Goal: Information Seeking & Learning: Learn about a topic

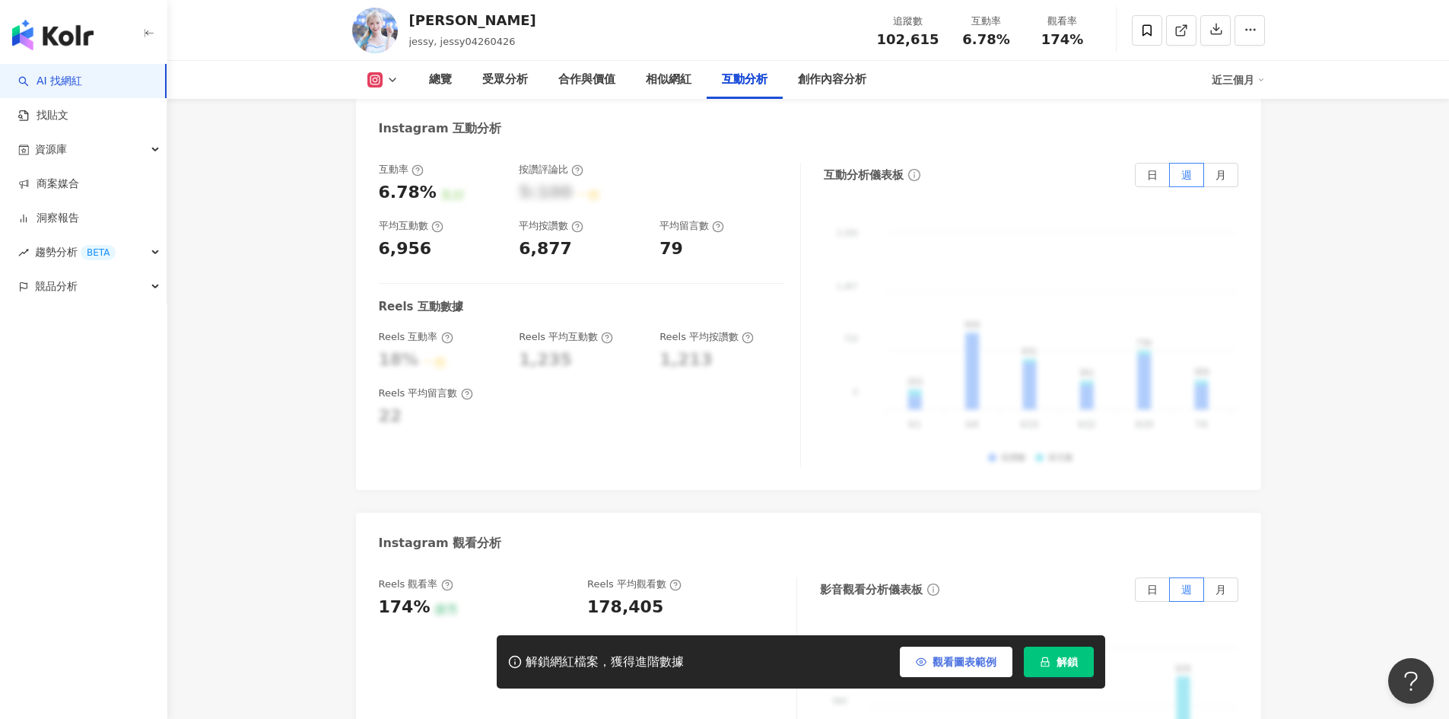
scroll to position [3043, 0]
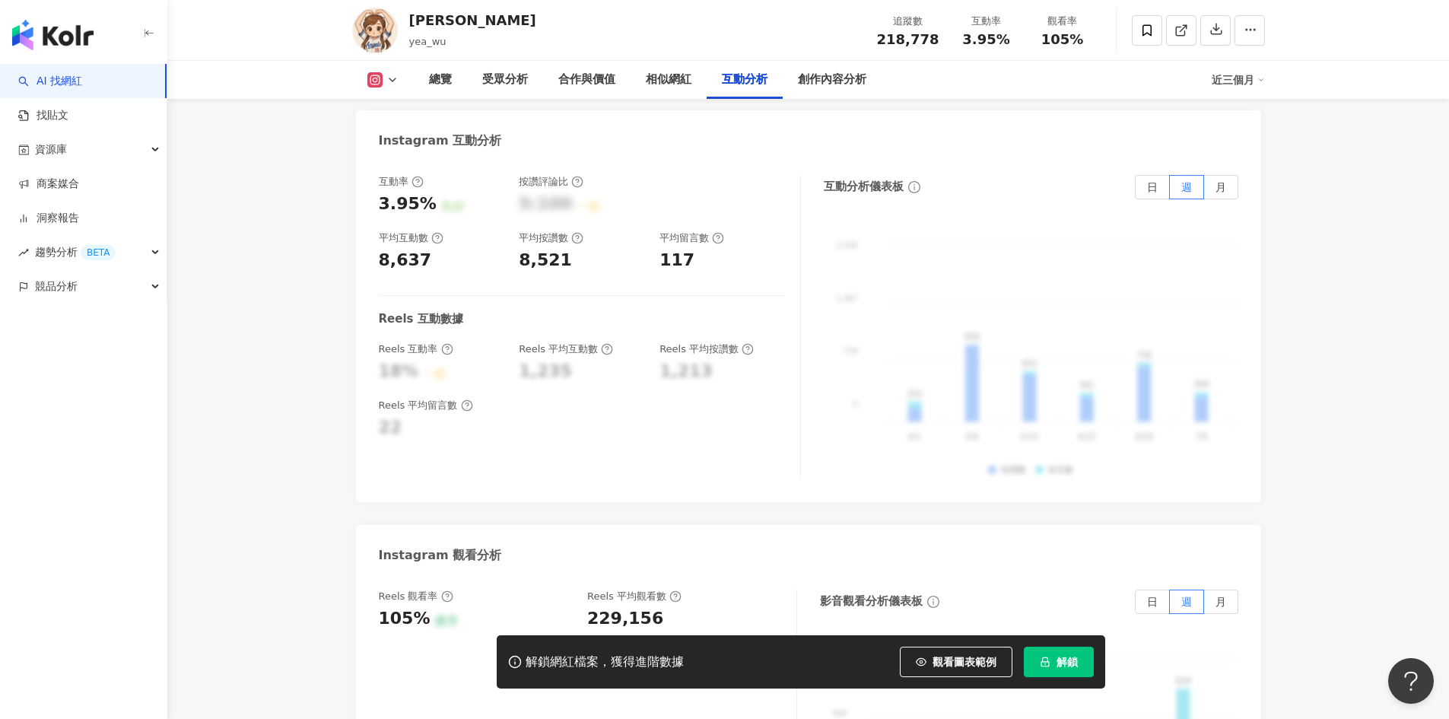
scroll to position [3043, 0]
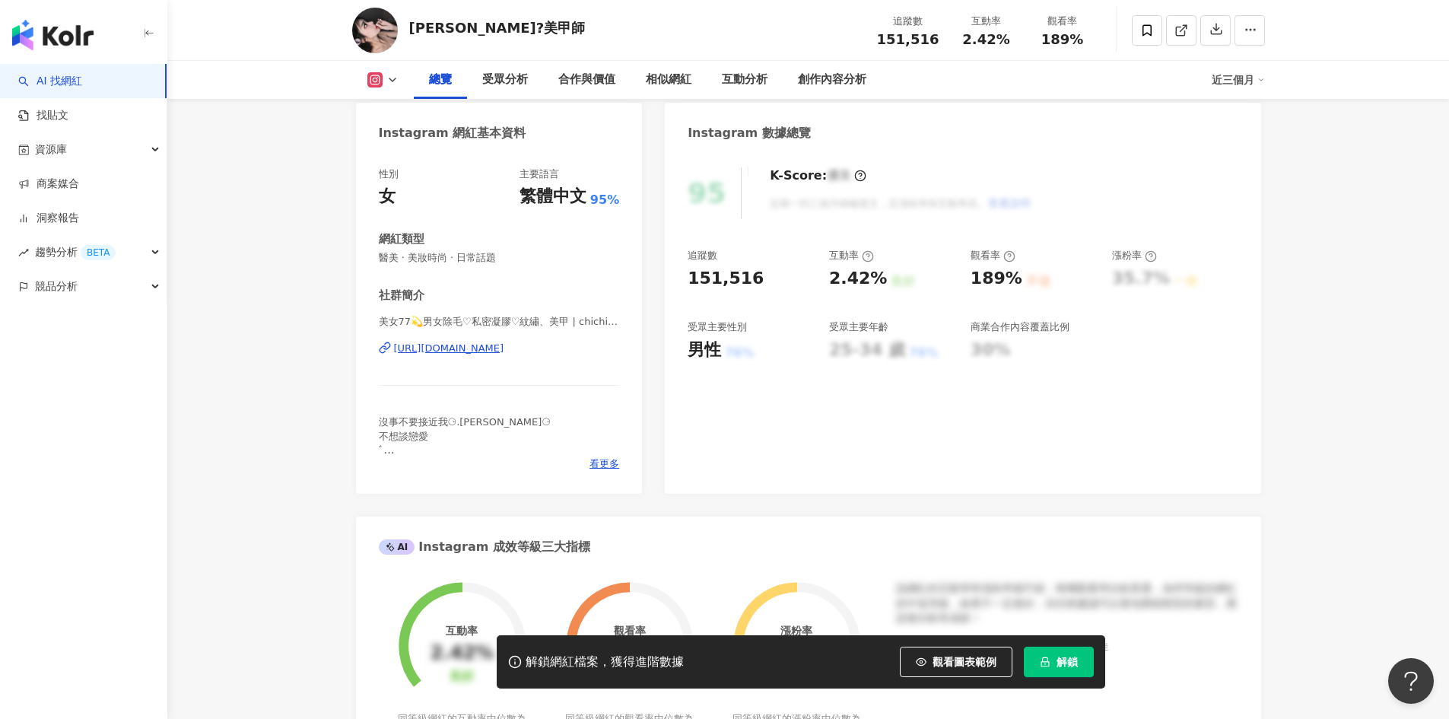
scroll to position [135, 0]
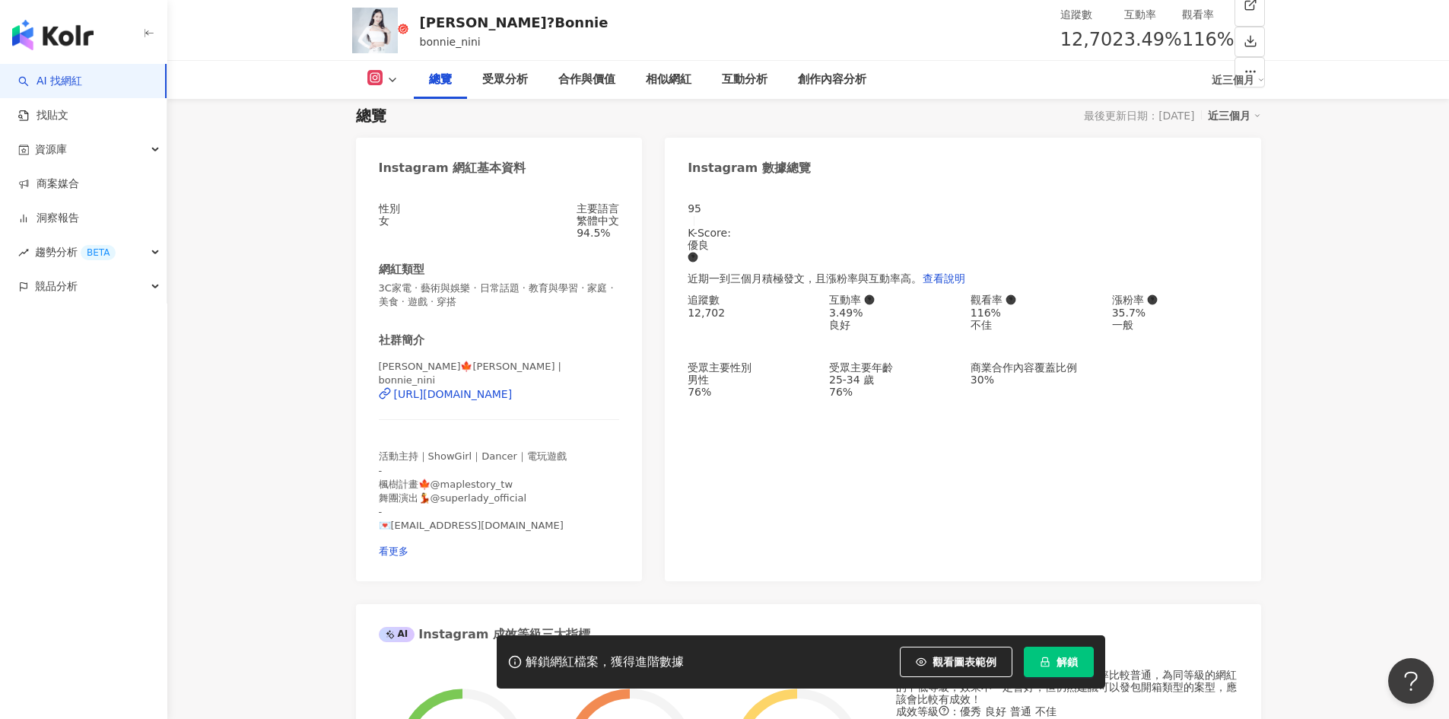
scroll to position [76, 0]
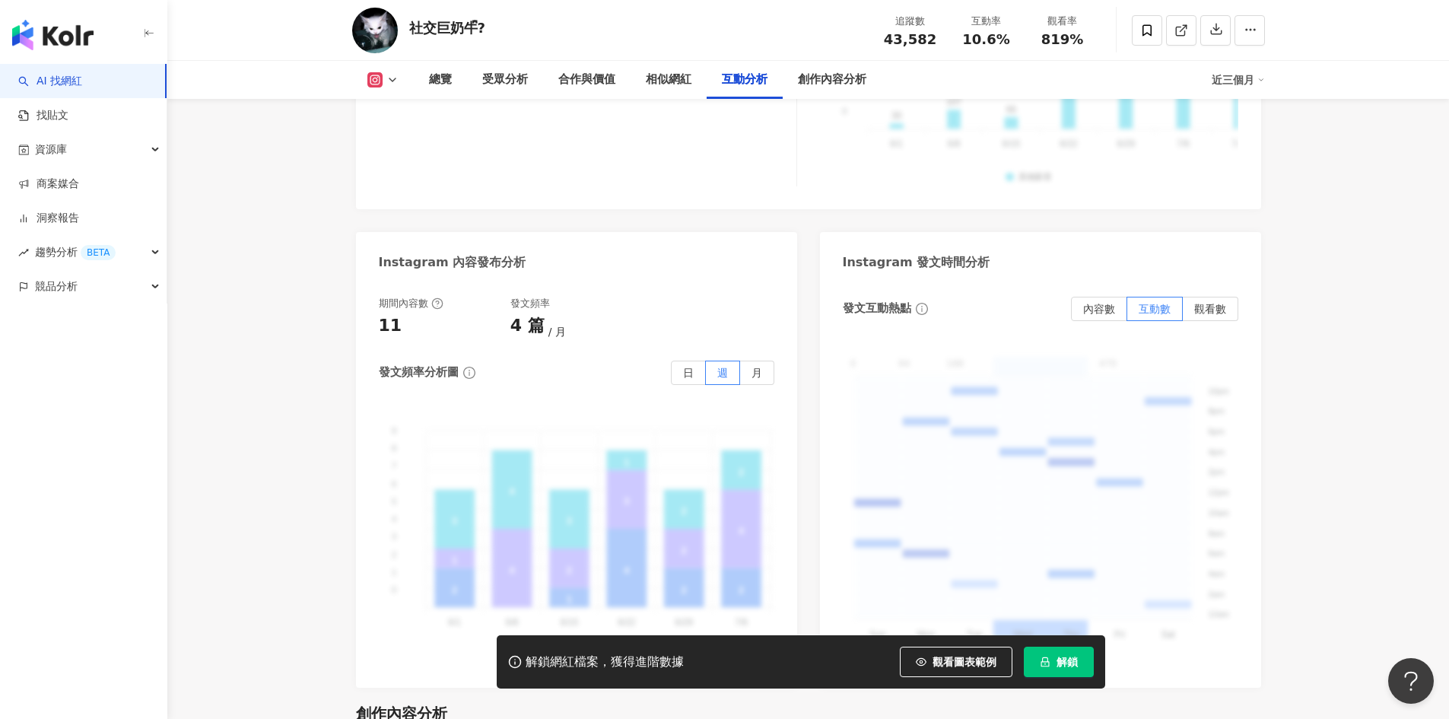
scroll to position [3955, 0]
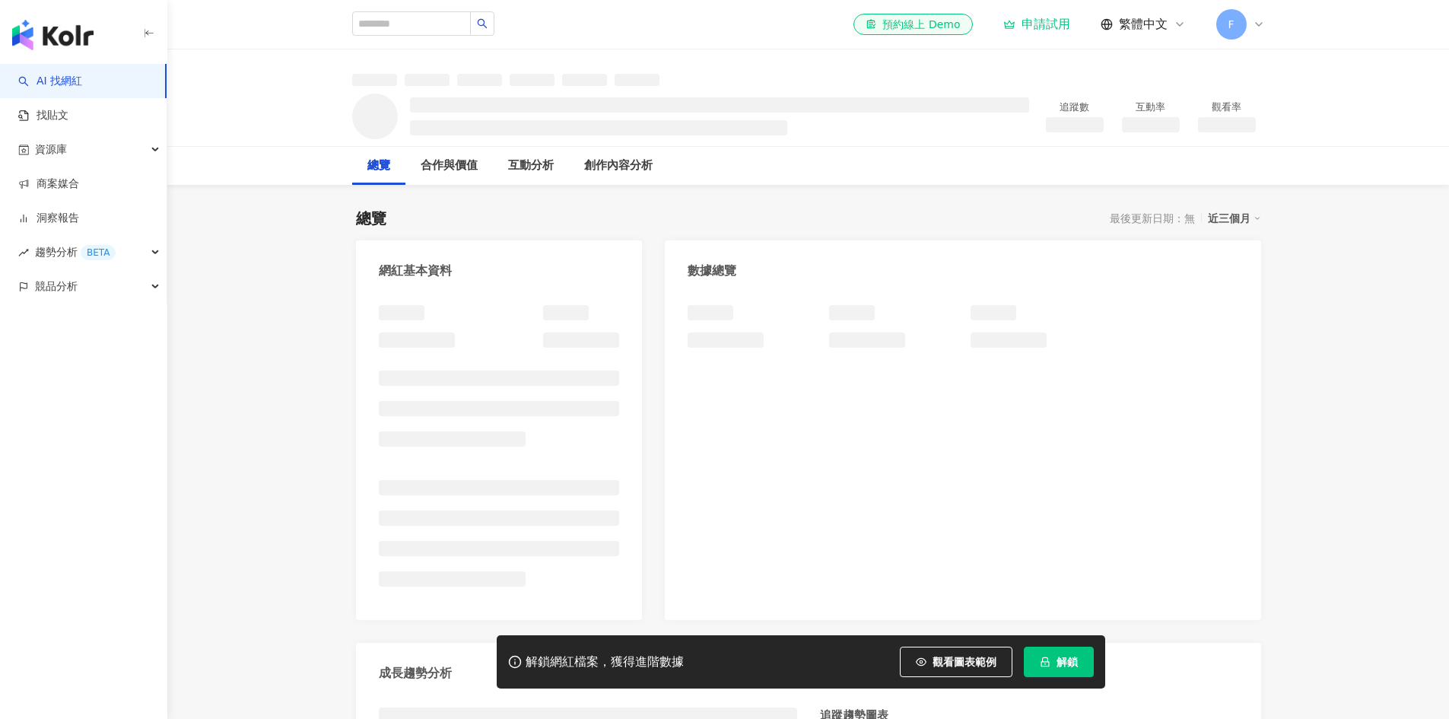
scroll to position [152, 0]
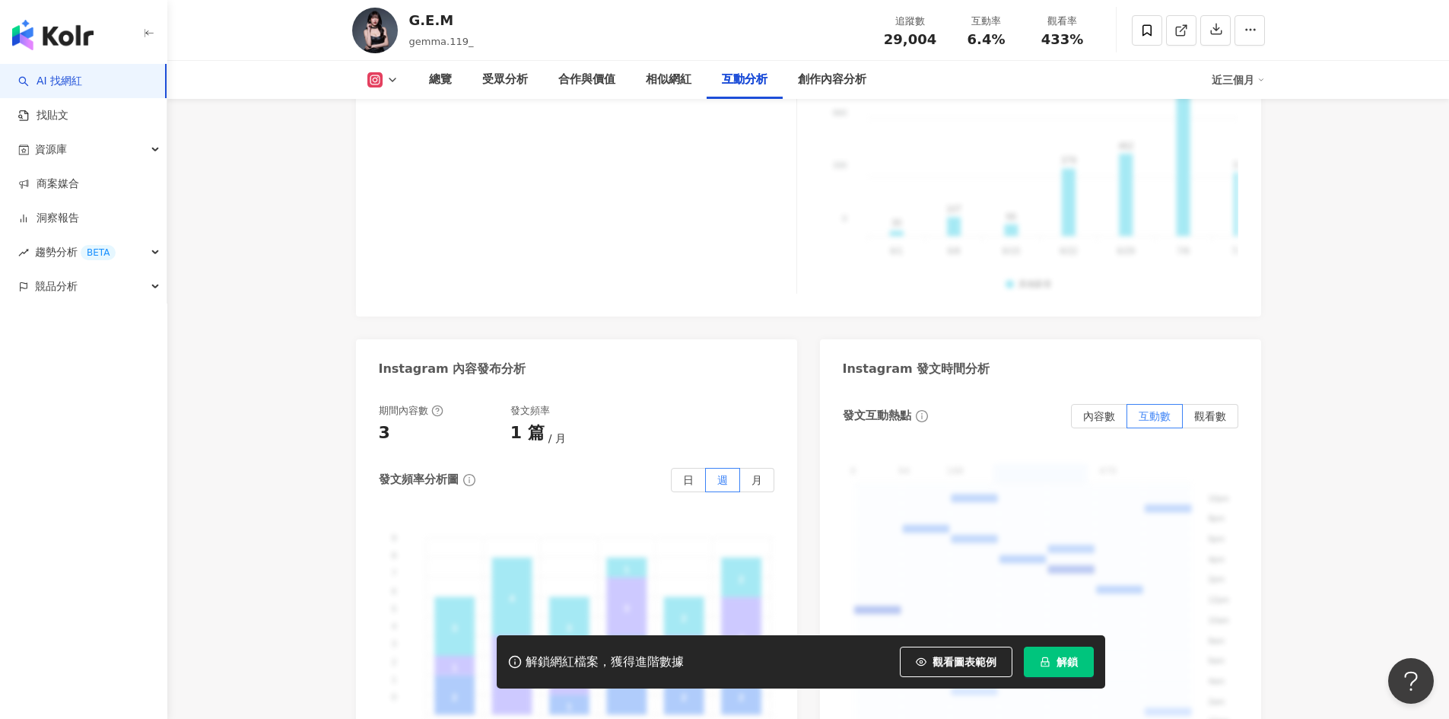
scroll to position [3651, 0]
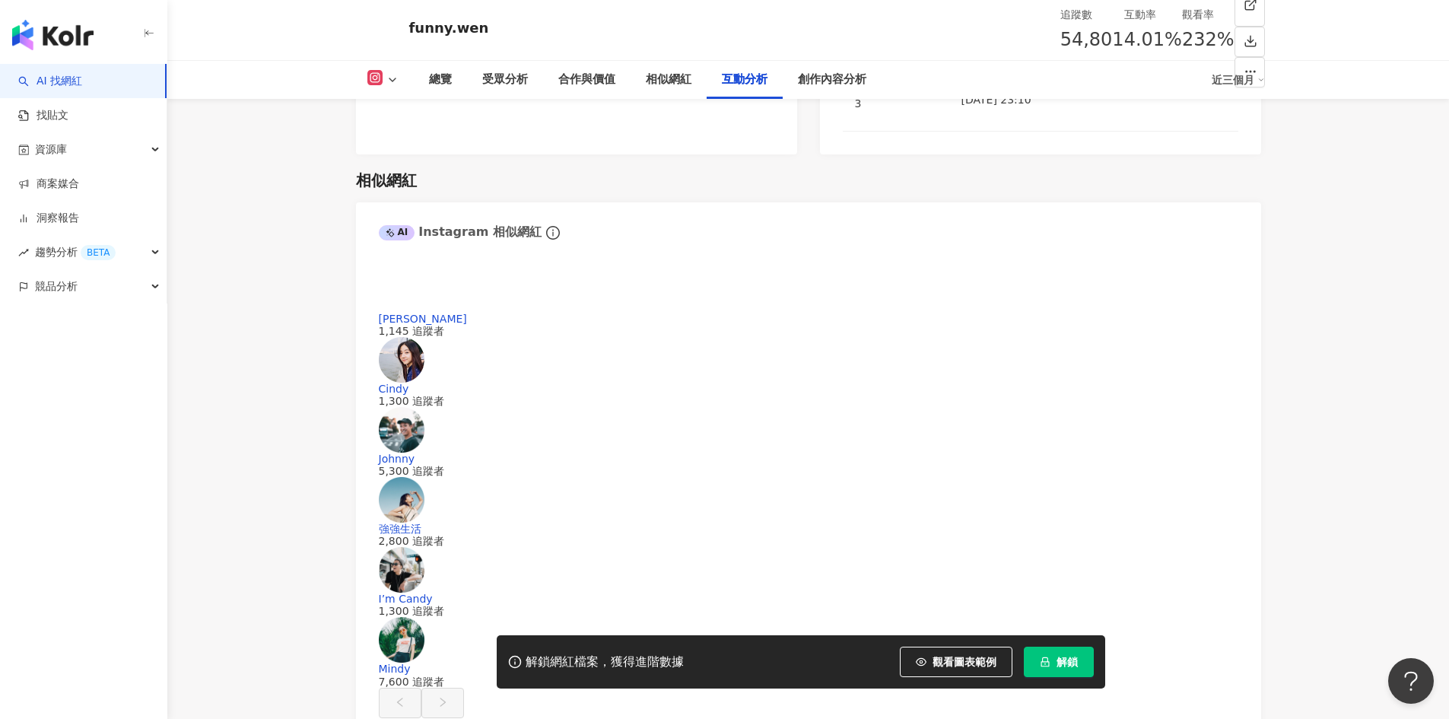
scroll to position [3043, 0]
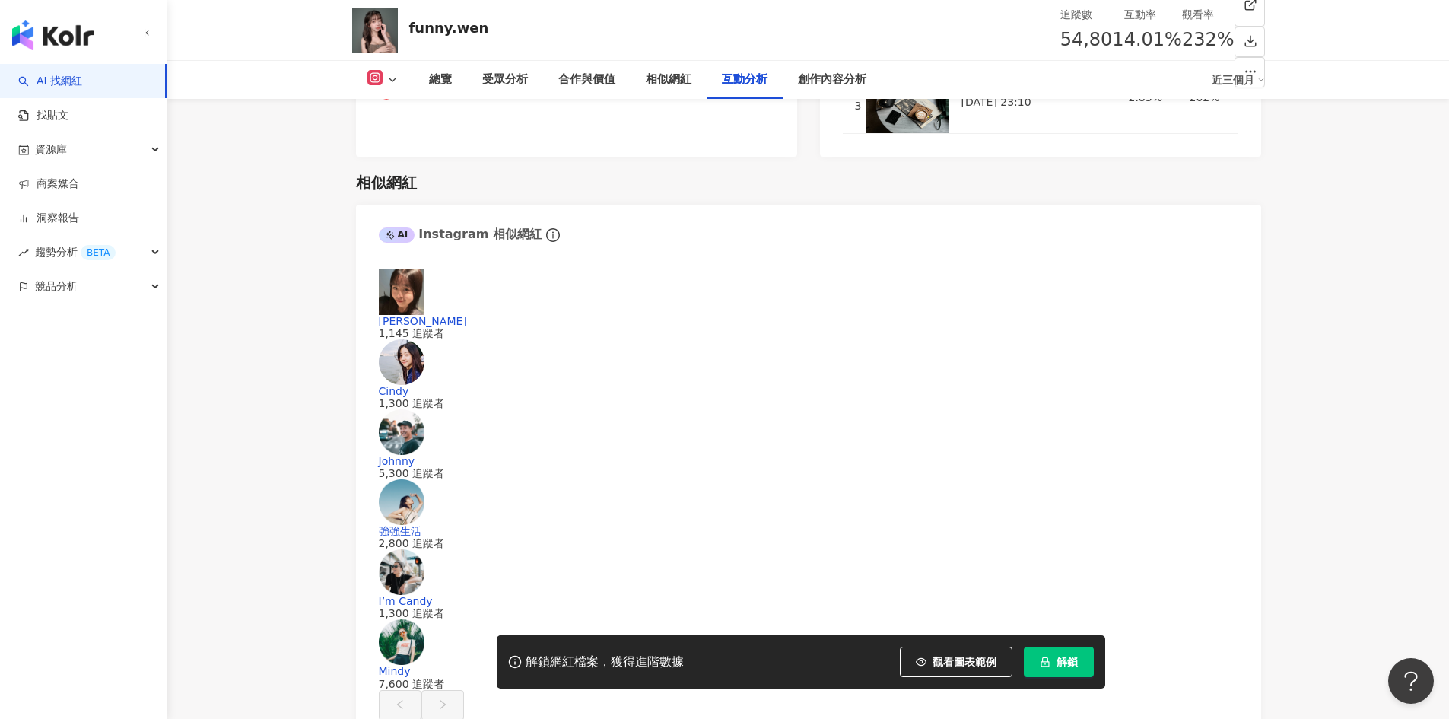
drag, startPoint x: 426, startPoint y: 145, endPoint x: 365, endPoint y: 147, distance: 60.9
copy div "4.01%"
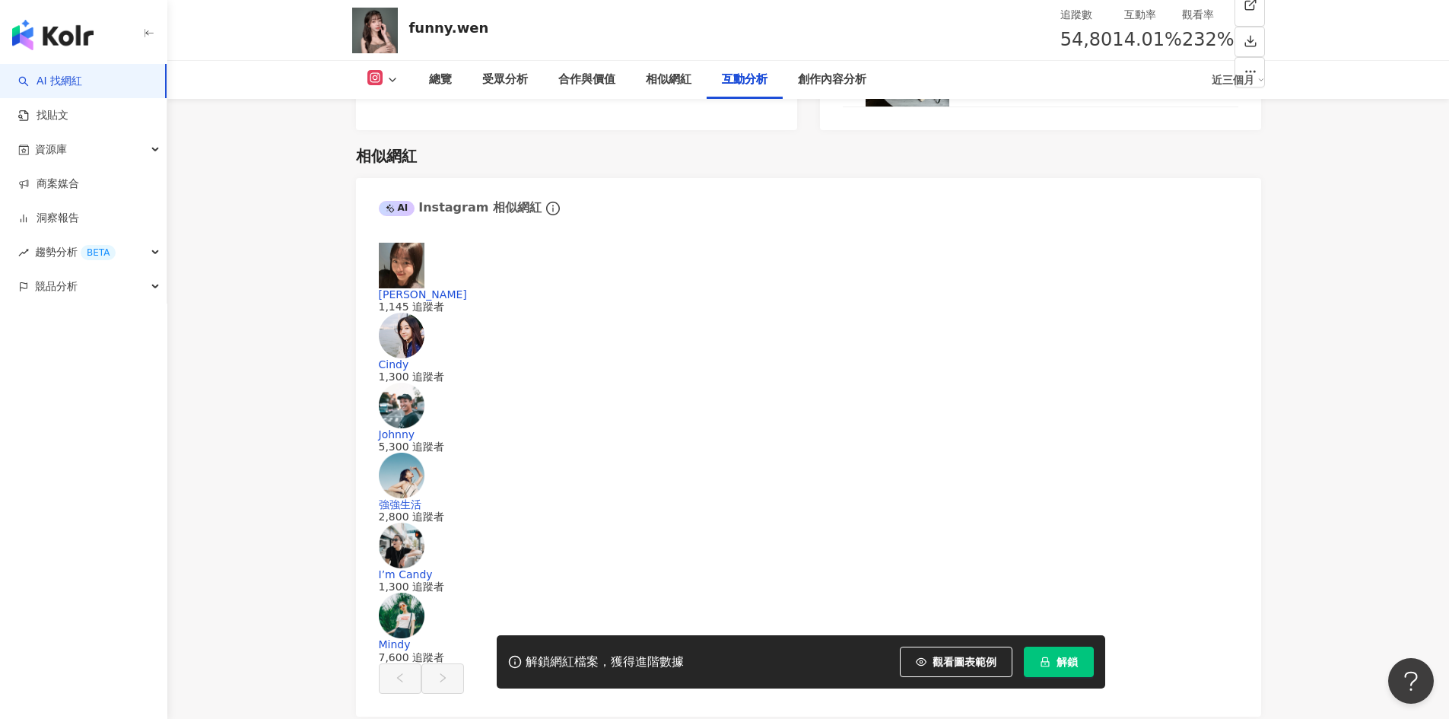
scroll to position [2993, 0]
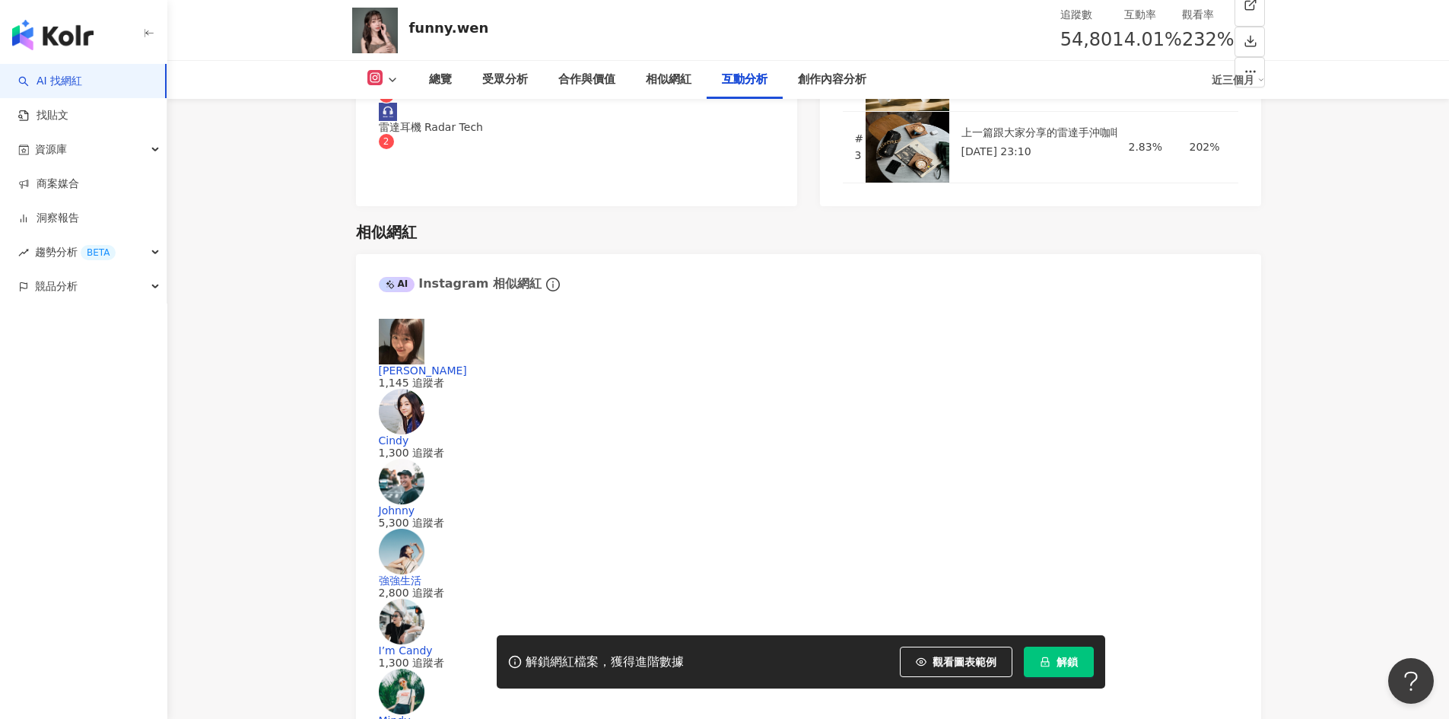
drag, startPoint x: 425, startPoint y: 248, endPoint x: 373, endPoint y: 249, distance: 51.7
copy div "2,196"
drag, startPoint x: 419, startPoint y: 611, endPoint x: 370, endPoint y: 611, distance: 48.7
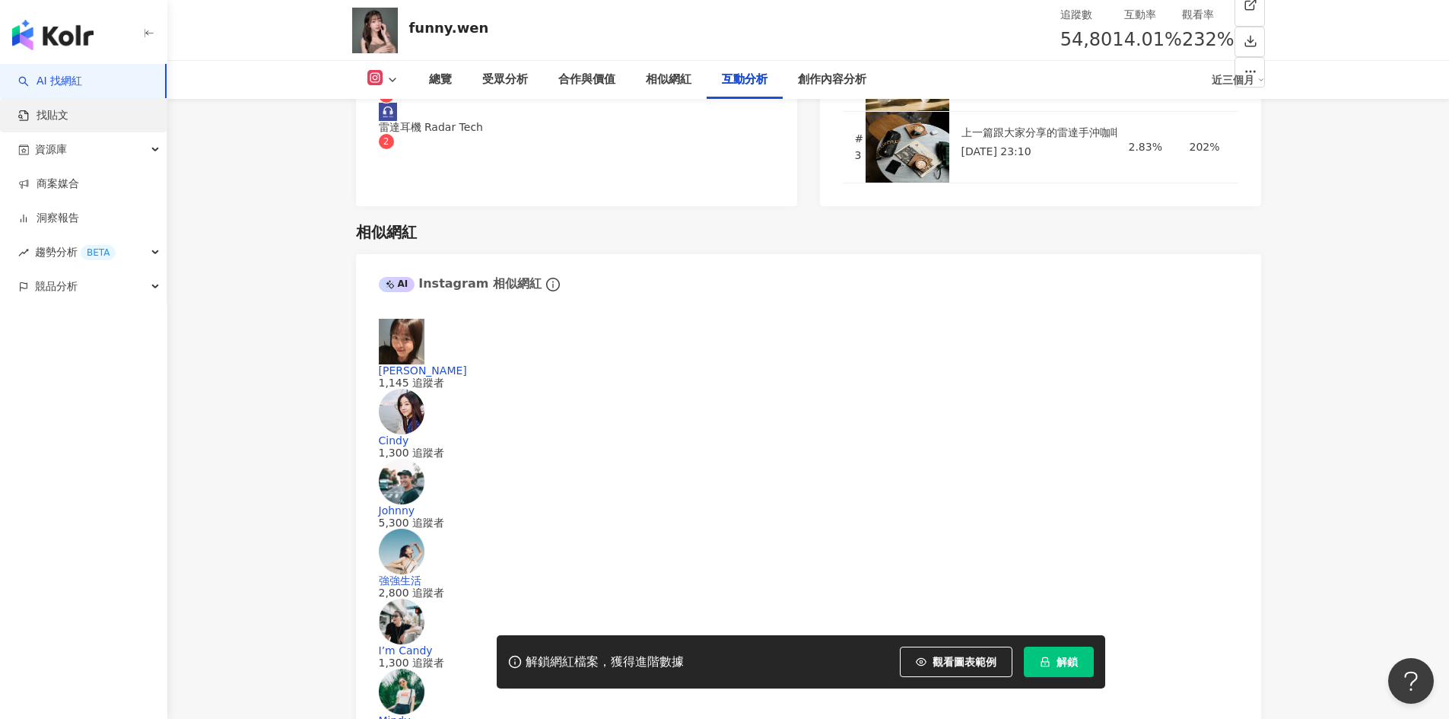
copy div "232%"
drag, startPoint x: 429, startPoint y: 243, endPoint x: 369, endPoint y: 249, distance: 60.4
copy div "2,196"
drag, startPoint x: 509, startPoint y: 248, endPoint x: 520, endPoint y: 251, distance: 11.1
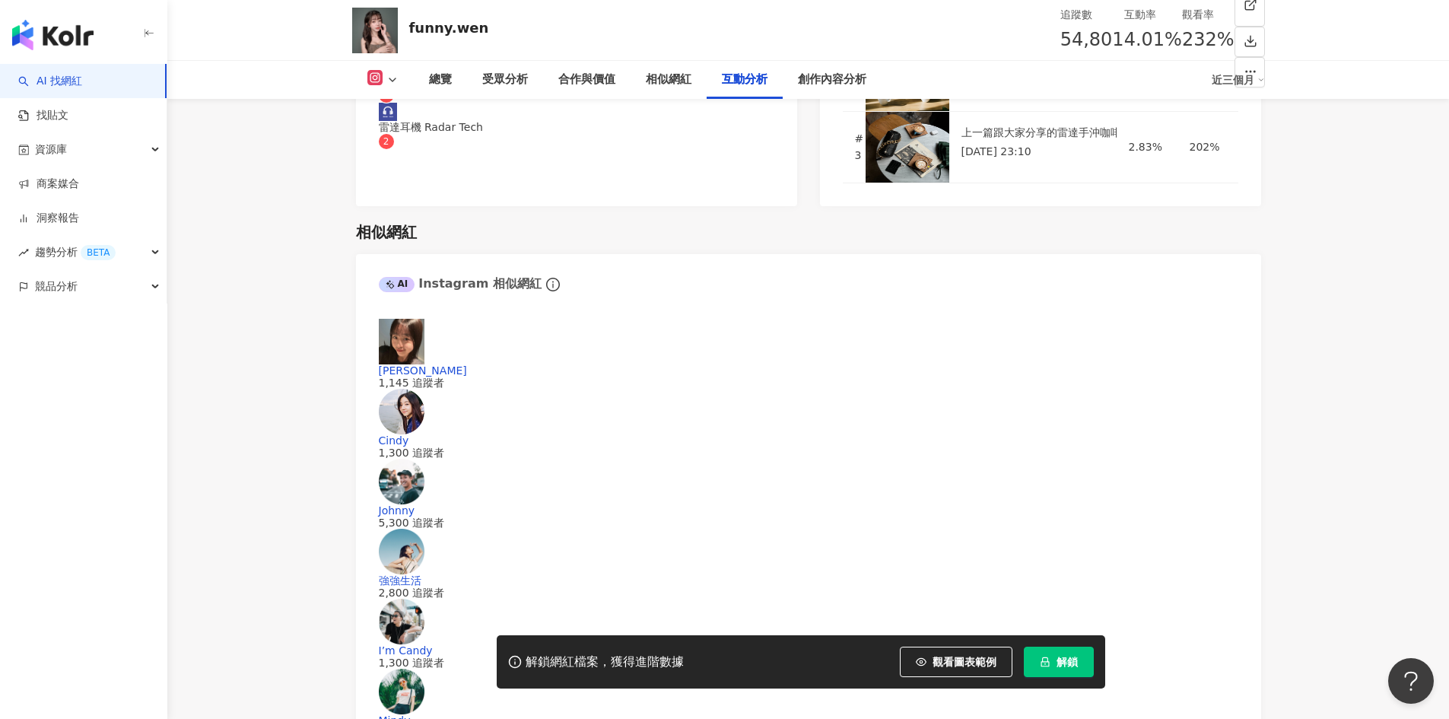
drag, startPoint x: 566, startPoint y: 253, endPoint x: 520, endPoint y: 261, distance: 46.3
copy div "2,183"
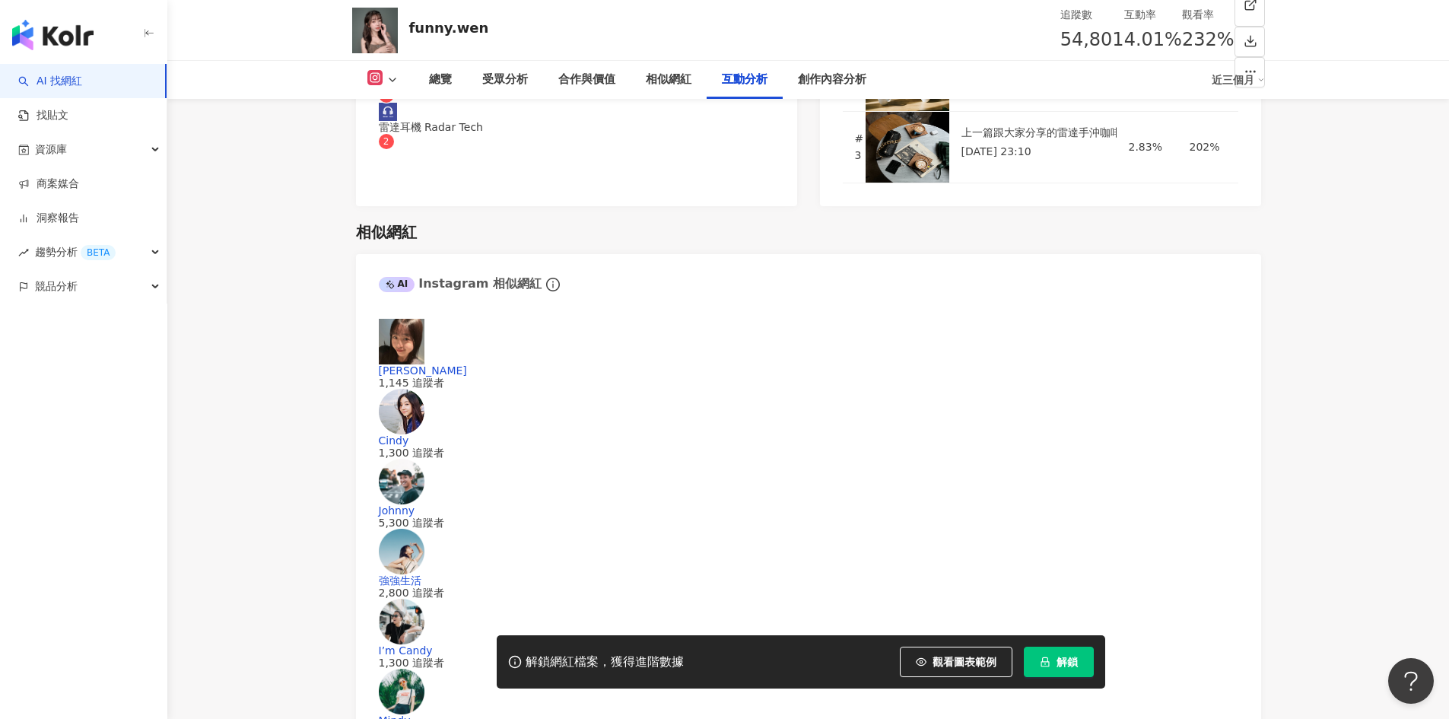
drag, startPoint x: 658, startPoint y: 606, endPoint x: 591, endPoint y: 612, distance: 67.2
copy div "127,326"
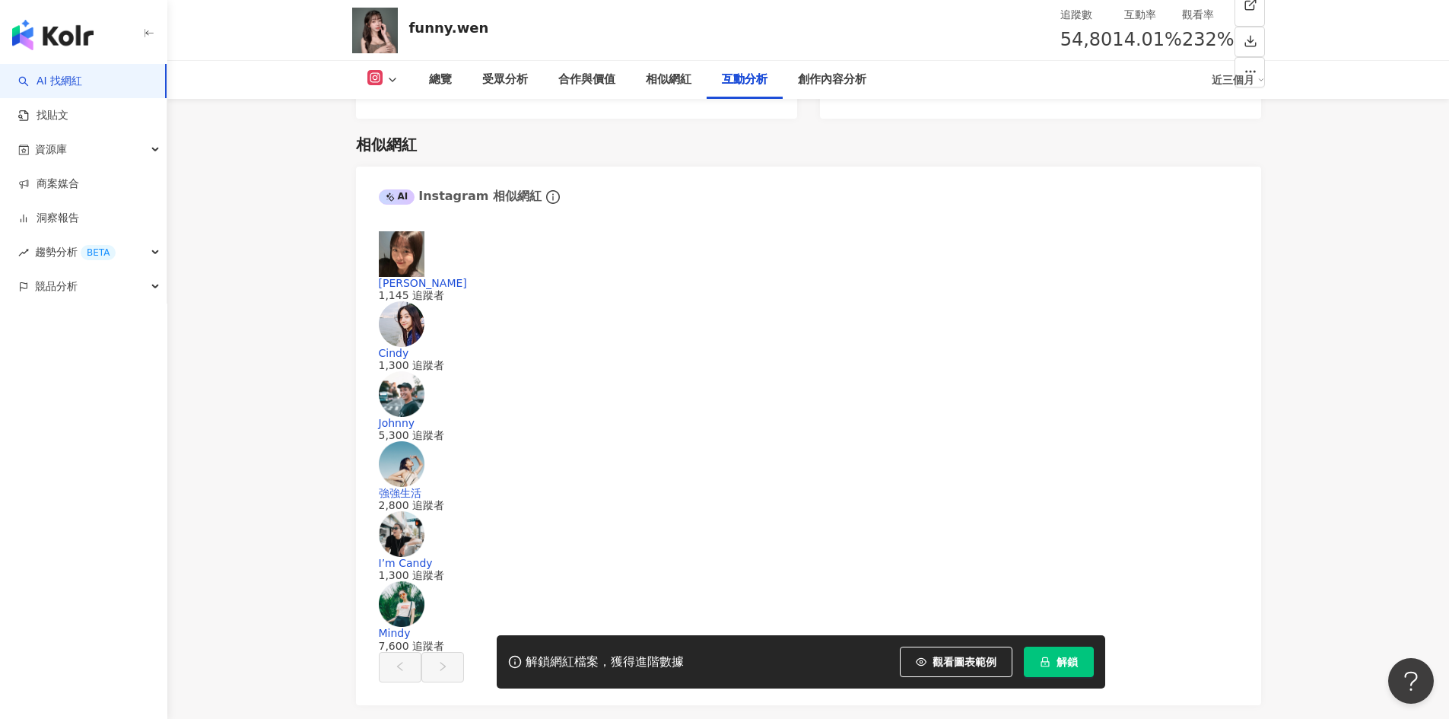
scroll to position [3069, 0]
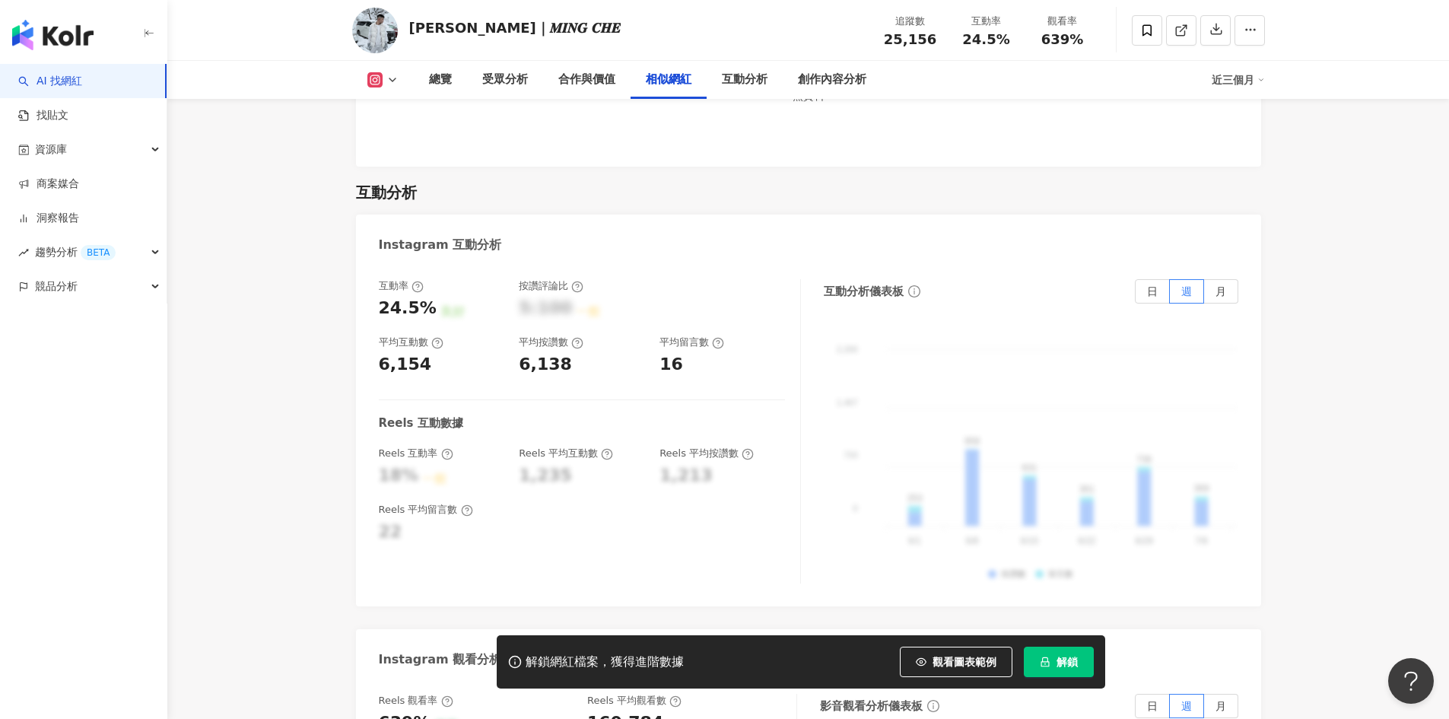
scroll to position [2953, 0]
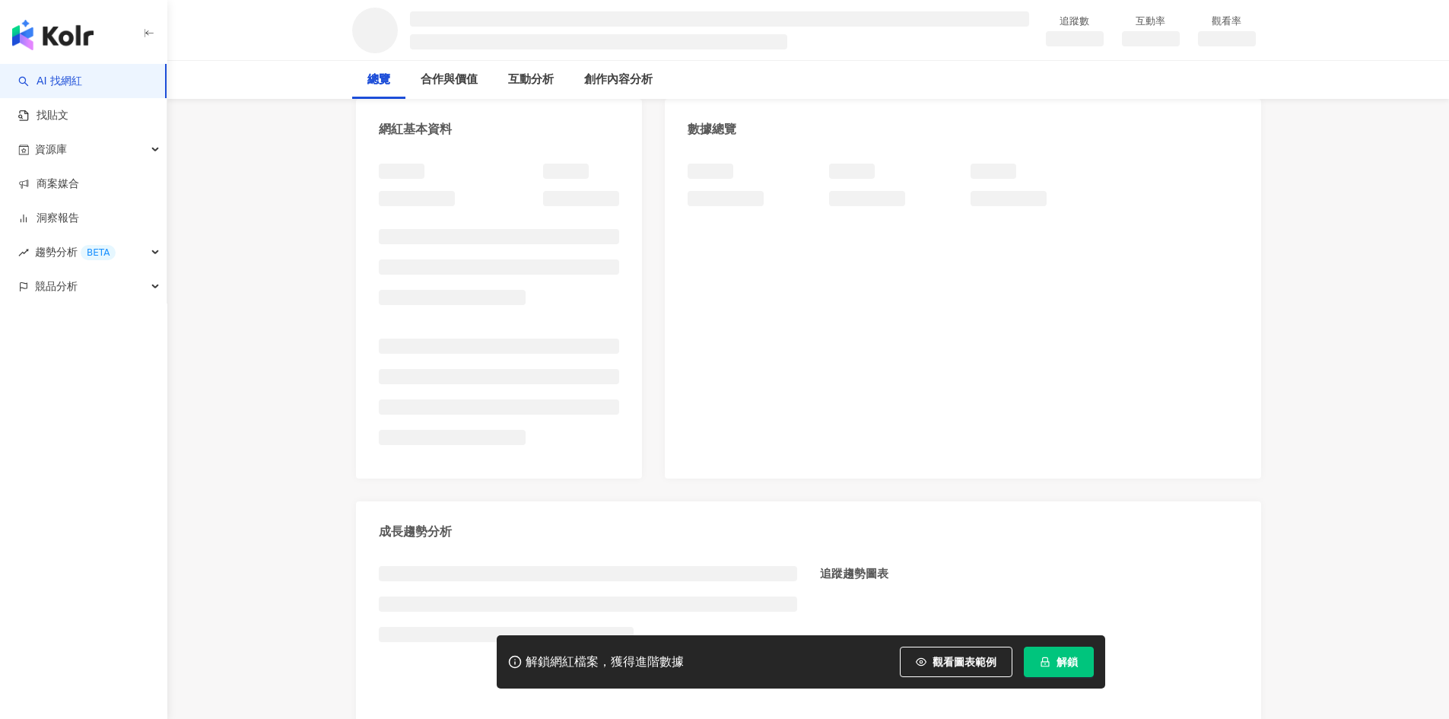
scroll to position [380, 0]
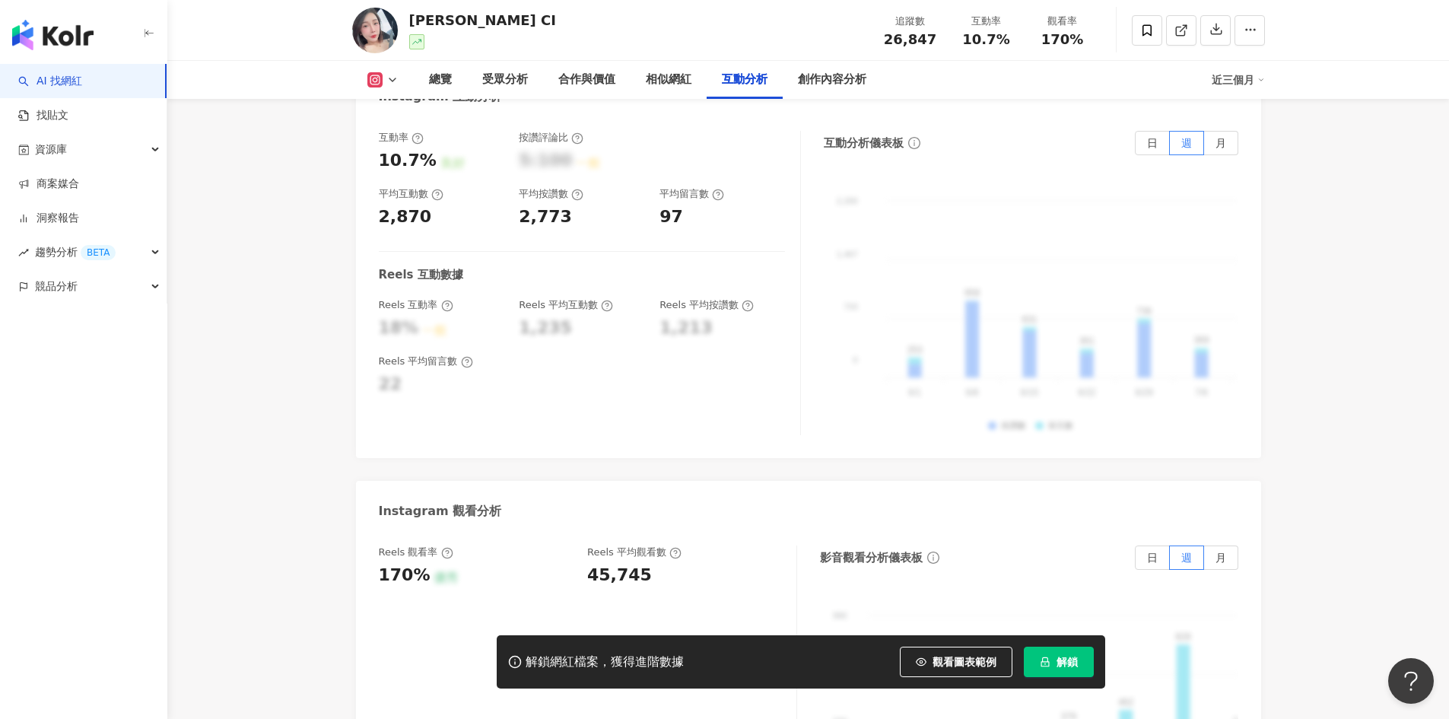
scroll to position [3119, 0]
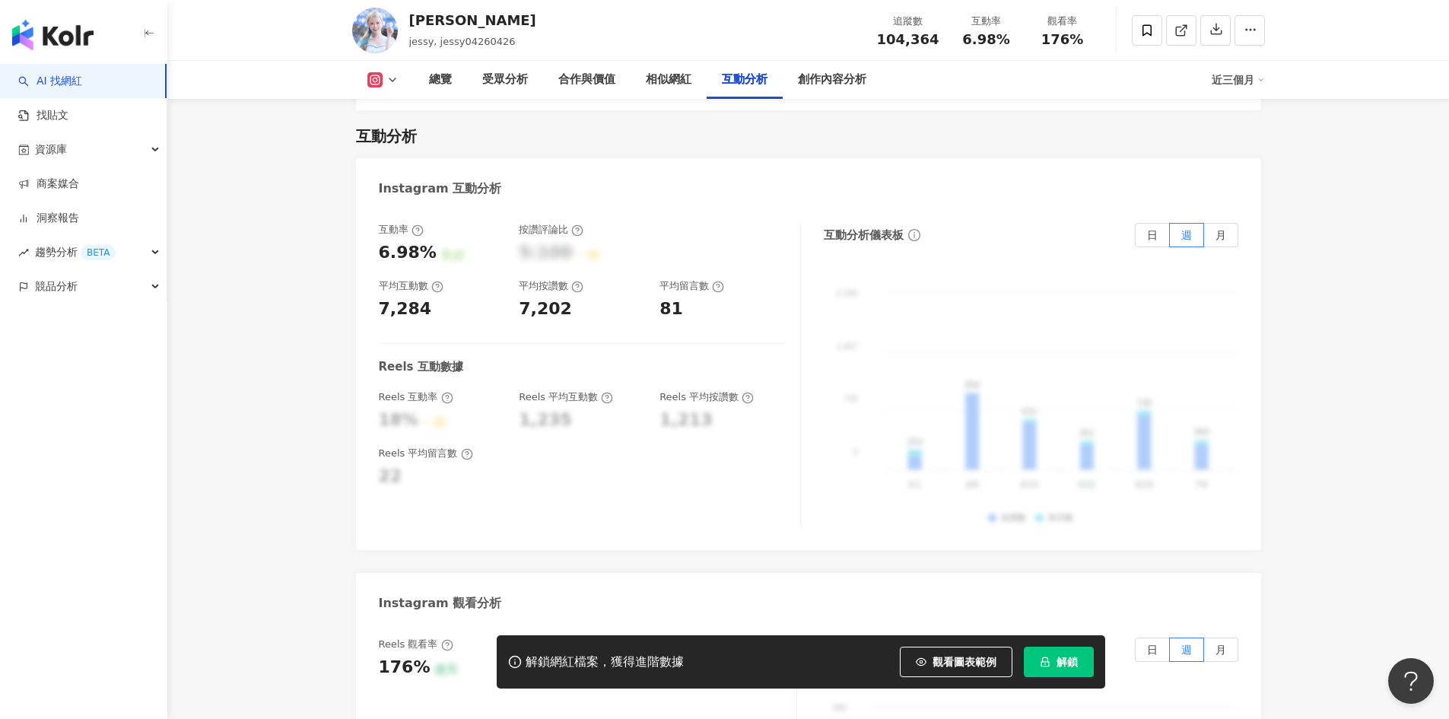
scroll to position [2967, 0]
drag, startPoint x: 380, startPoint y: 235, endPoint x: 428, endPoint y: 236, distance: 47.9
click at [428, 245] on div "6.98%" at bounding box center [408, 257] width 58 height 24
copy div "6.98%"
drag, startPoint x: 425, startPoint y: 288, endPoint x: 369, endPoint y: 291, distance: 56.3
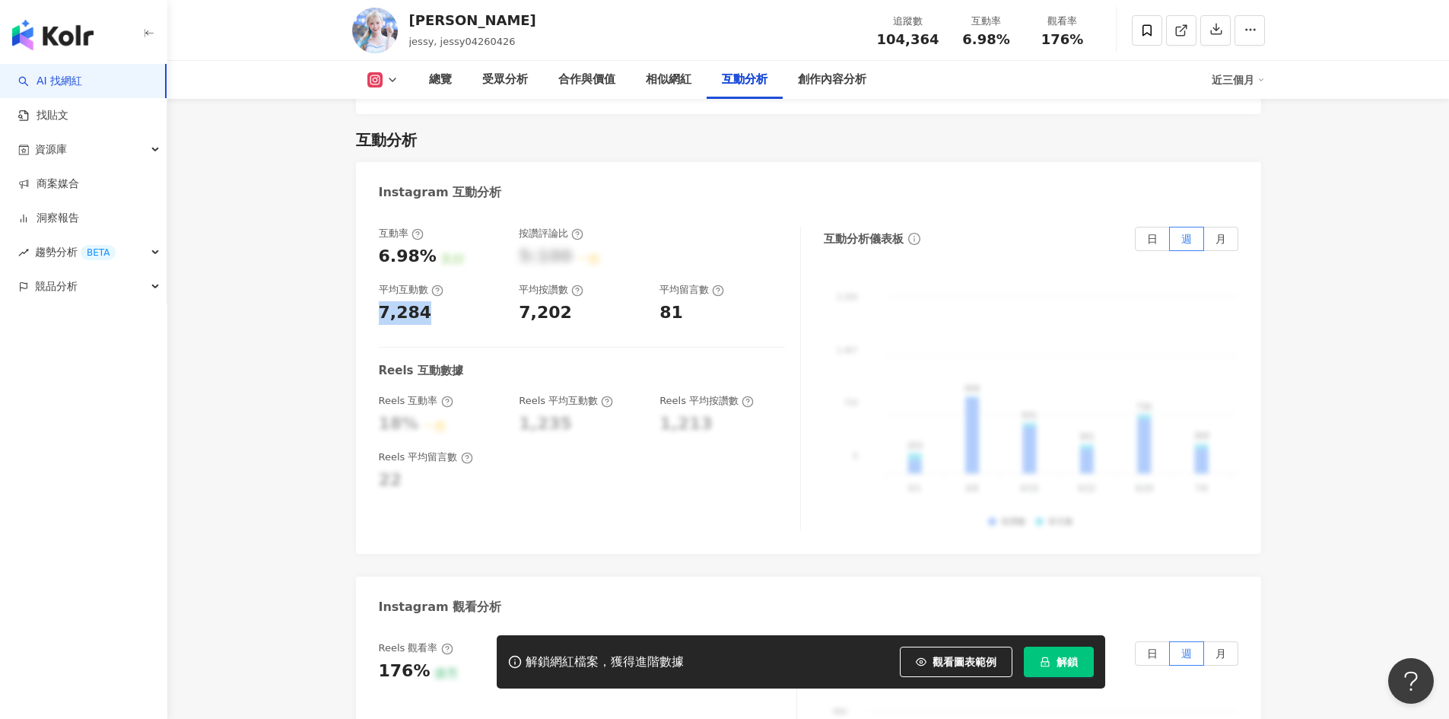
click at [369, 291] on div "互動率 6.98% 良好 按讚評論比 5:100 一般 平均互動數 7,284 平均按讚數 7,202 平均留言數 81 Reels 互動數據 Reels 互…" at bounding box center [808, 382] width 905 height 342
copy div "7,284"
drag, startPoint x: 565, startPoint y: 290, endPoint x: 519, endPoint y: 302, distance: 48.0
click at [519, 302] on div "互動率 6.98% 良好 按讚評論比 5:100 一般 平均互動數 7,284 平均按讚數 7,202 平均留言數 81 Reels 互動數據 Reels 互…" at bounding box center [590, 379] width 422 height 304
copy div "7,202"
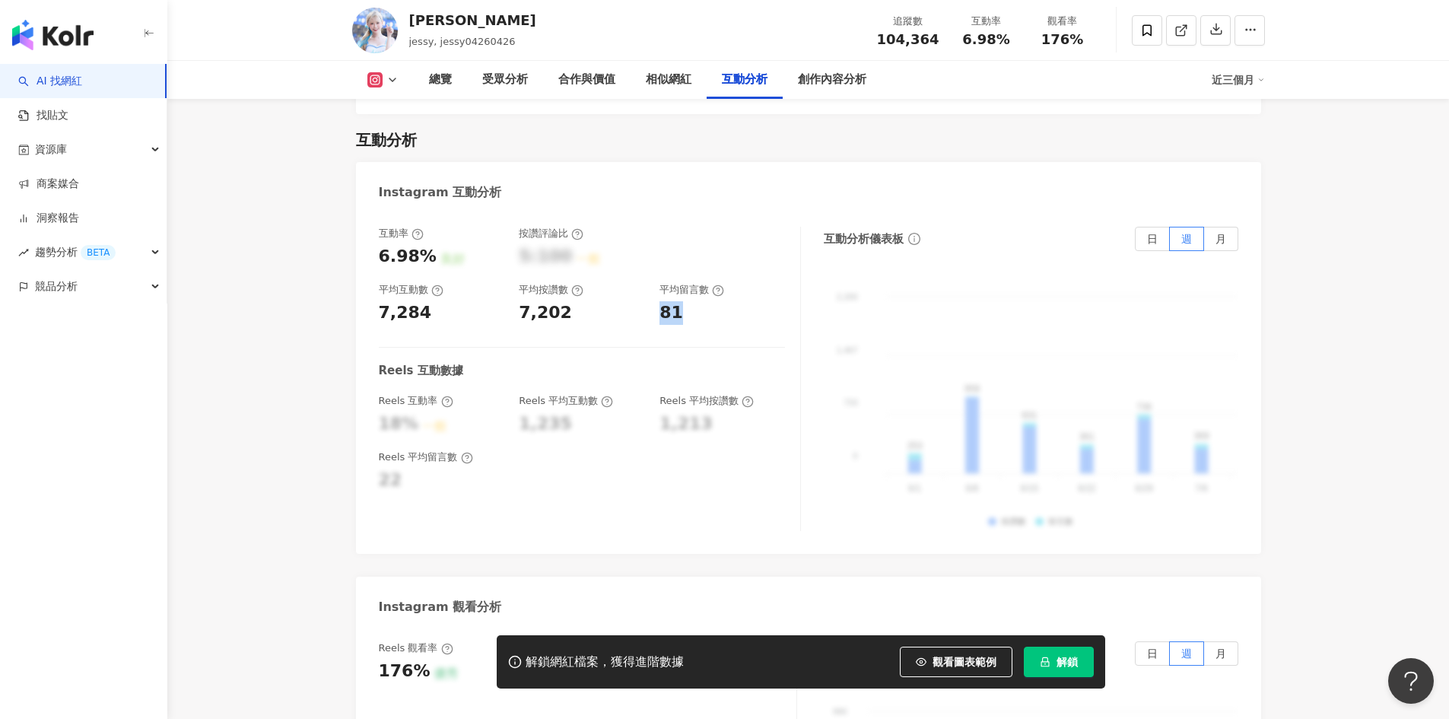
drag, startPoint x: 694, startPoint y: 302, endPoint x: 664, endPoint y: 296, distance: 30.3
click at [664, 296] on div "互動率 6.98% 良好 按讚評論比 5:100 一般 平均互動數 7,284 平均按讚數 7,202 平均留言數 81 Reels 互動數據 Reels 互…" at bounding box center [590, 379] width 422 height 304
copy div "81"
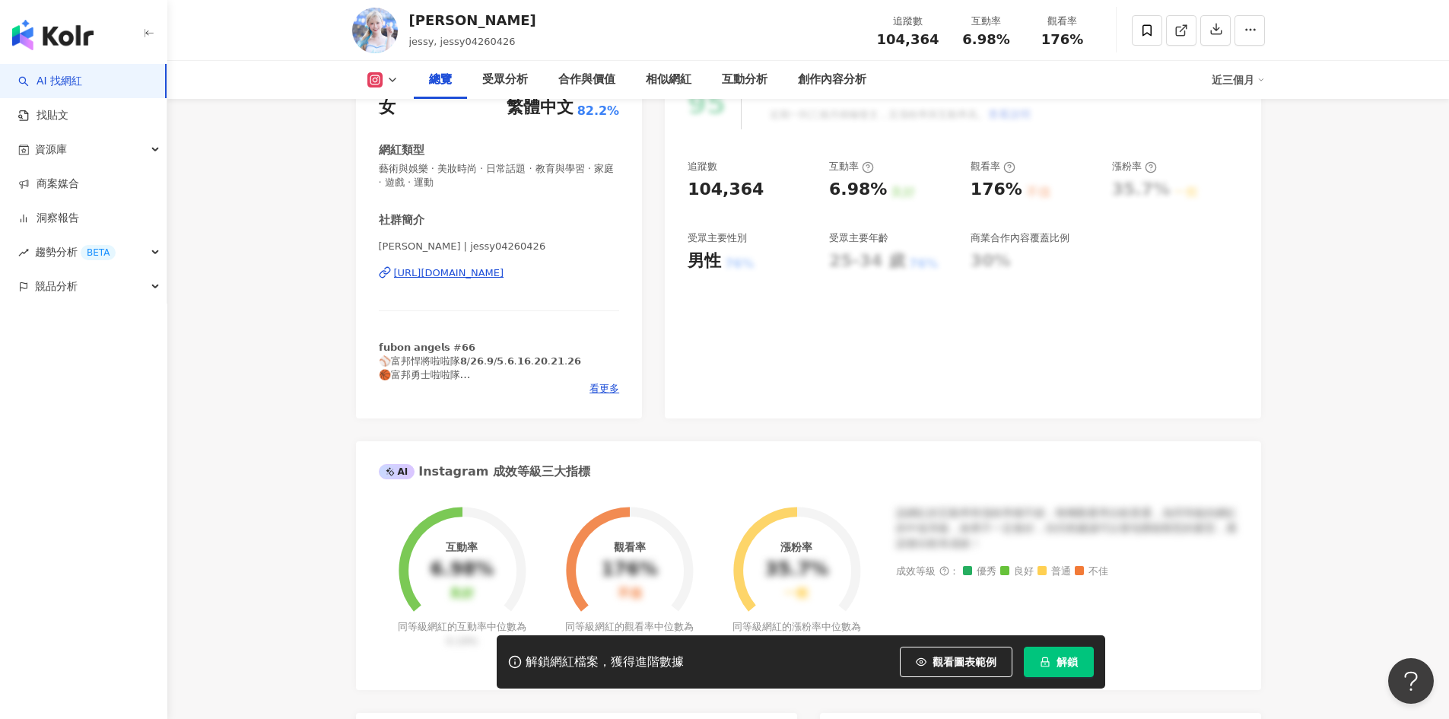
scroll to position [228, 0]
drag, startPoint x: 756, startPoint y: 194, endPoint x: 673, endPoint y: 198, distance: 83.0
click at [673, 198] on div "95 K-Score : 優良 近期一到三個月積極發文，且漲粉率與互動率高。 查看說明 追蹤數 104,364 互動率 6.98% 良好 觀看率 176% 不…" at bounding box center [963, 239] width 596 height 355
copy div "104,364"
drag, startPoint x: 974, startPoint y: 196, endPoint x: 1012, endPoint y: 189, distance: 38.8
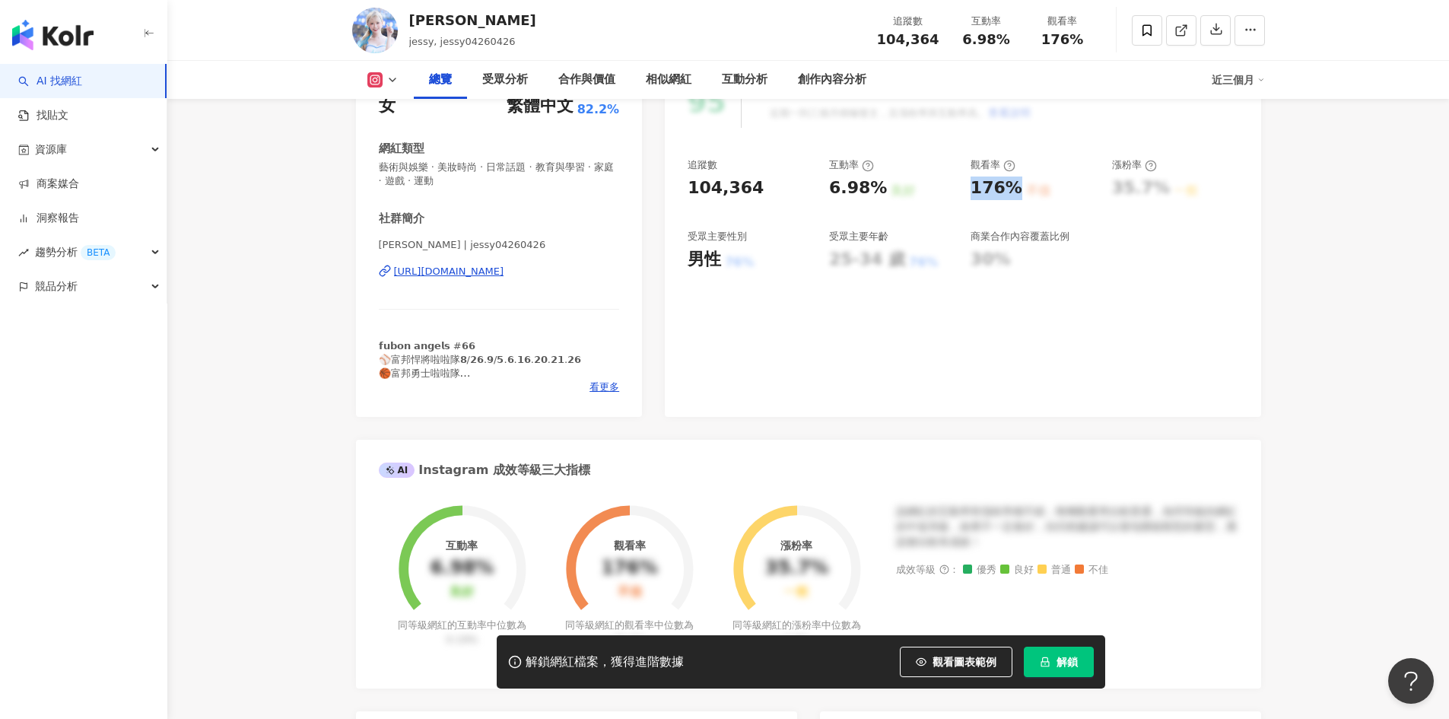
click at [1012, 189] on div "176%" at bounding box center [997, 188] width 52 height 24
copy div "176%"
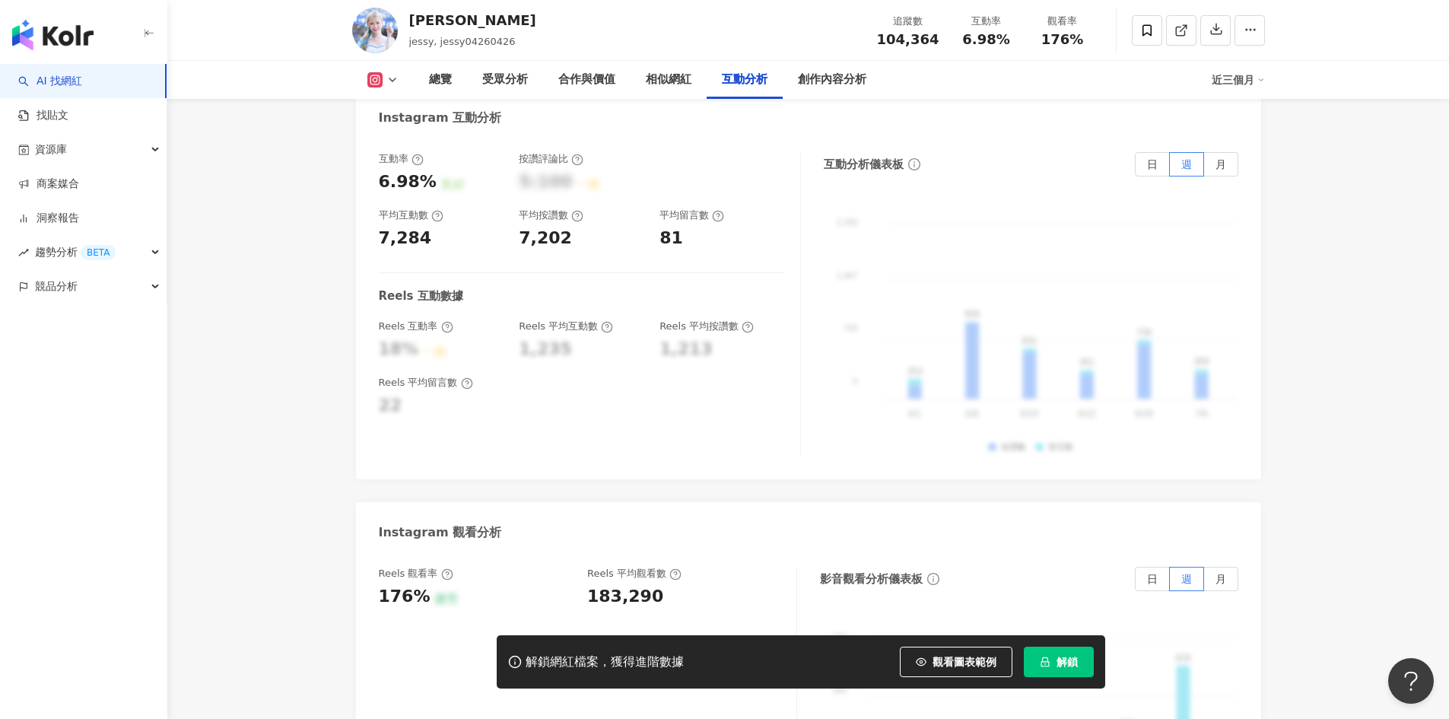
scroll to position [3043, 0]
drag, startPoint x: 430, startPoint y: 209, endPoint x: 366, endPoint y: 214, distance: 64.1
click at [366, 214] on div "互動率 6.98% 良好 按讚評論比 5:100 一般 平均互動數 7,284 平均按讚數 7,202 平均留言數 81 Reels 互動數據 Reels 互…" at bounding box center [808, 306] width 905 height 342
copy div "7,284"
drag, startPoint x: 525, startPoint y: 216, endPoint x: 584, endPoint y: 217, distance: 59.3
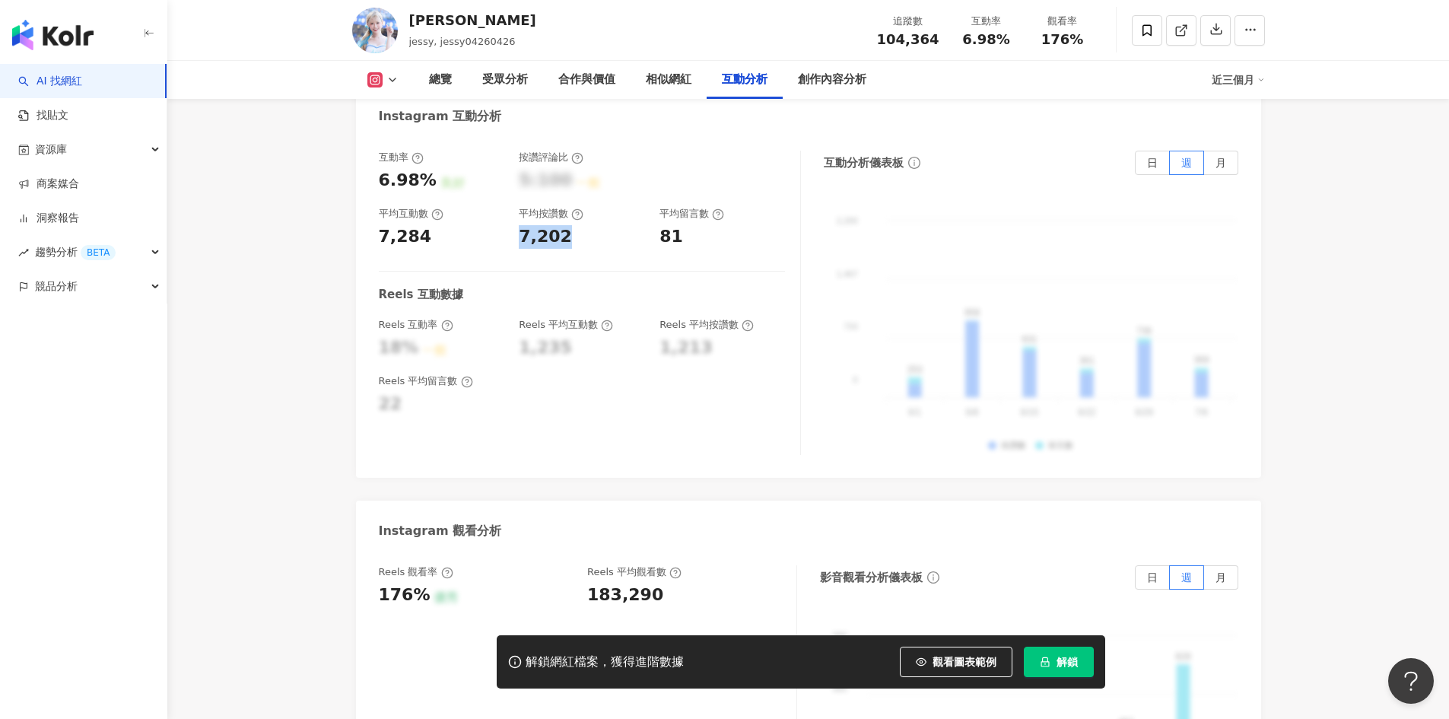
click at [584, 225] on div "7,202" at bounding box center [582, 237] width 126 height 24
copy div "7,202"
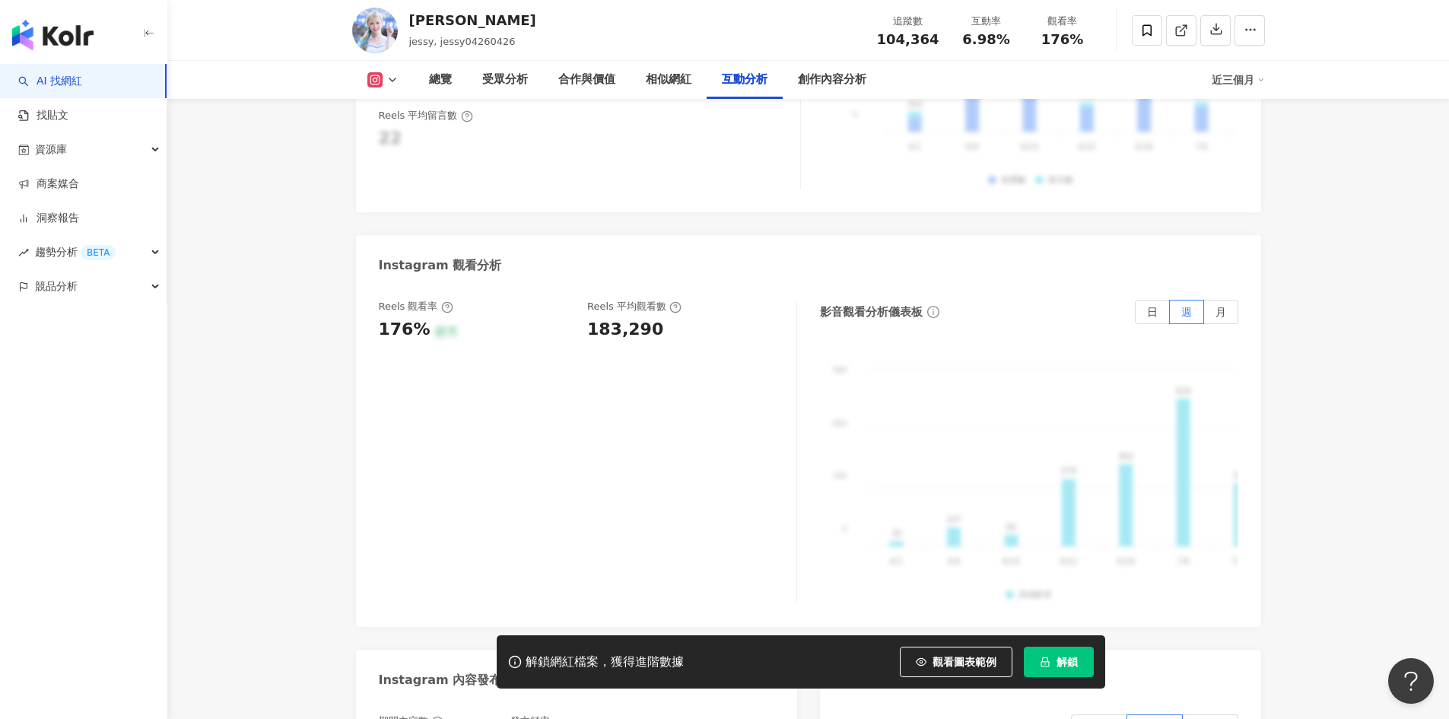
scroll to position [3271, 0]
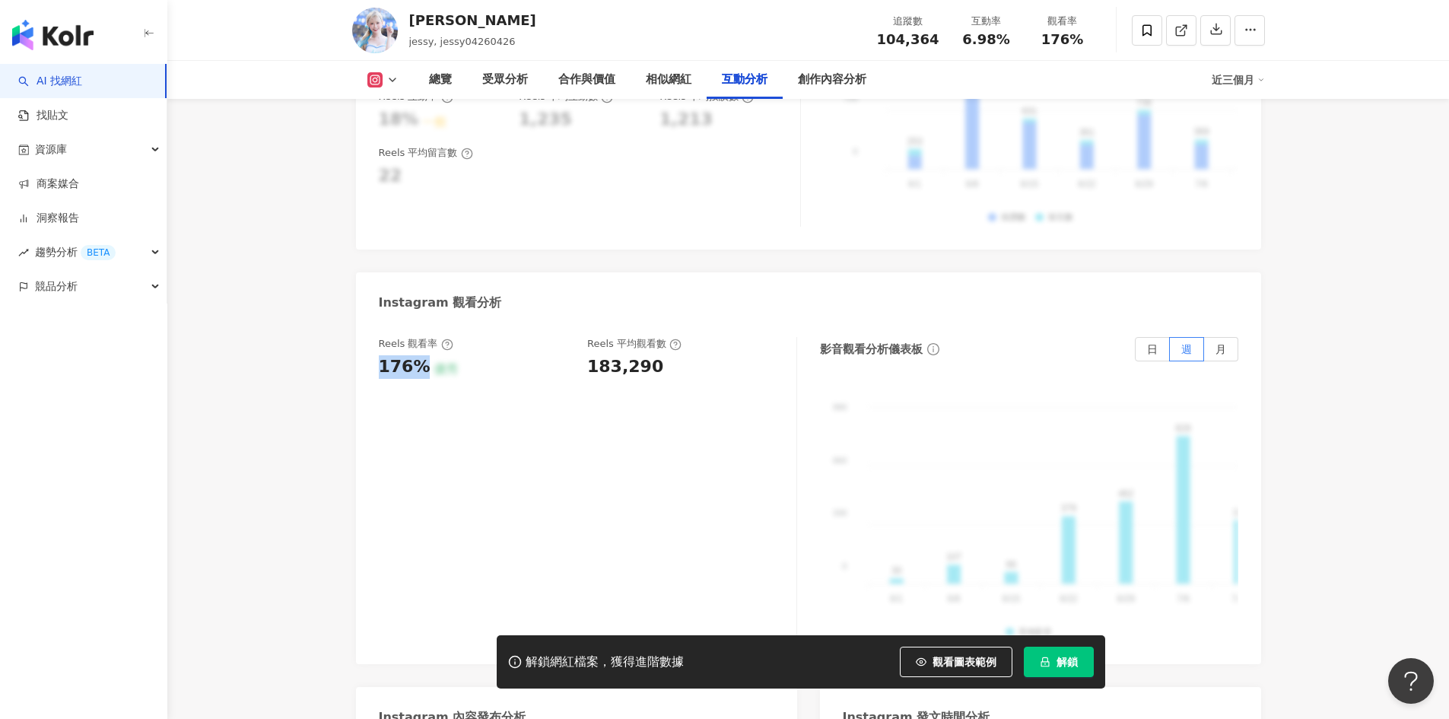
drag, startPoint x: 423, startPoint y: 345, endPoint x: 377, endPoint y: 347, distance: 46.5
click at [377, 347] on div "Reels 觀看率 176% 優秀 Reels 平均觀看數 183,290 影音觀看分析儀表板 日 週 月 990 990 660 660 330 330 0…" at bounding box center [808, 493] width 905 height 342
copy div "176%"
drag, startPoint x: 660, startPoint y: 345, endPoint x: 587, endPoint y: 354, distance: 73.6
click at [587, 355] on div "183,290" at bounding box center [684, 367] width 194 height 24
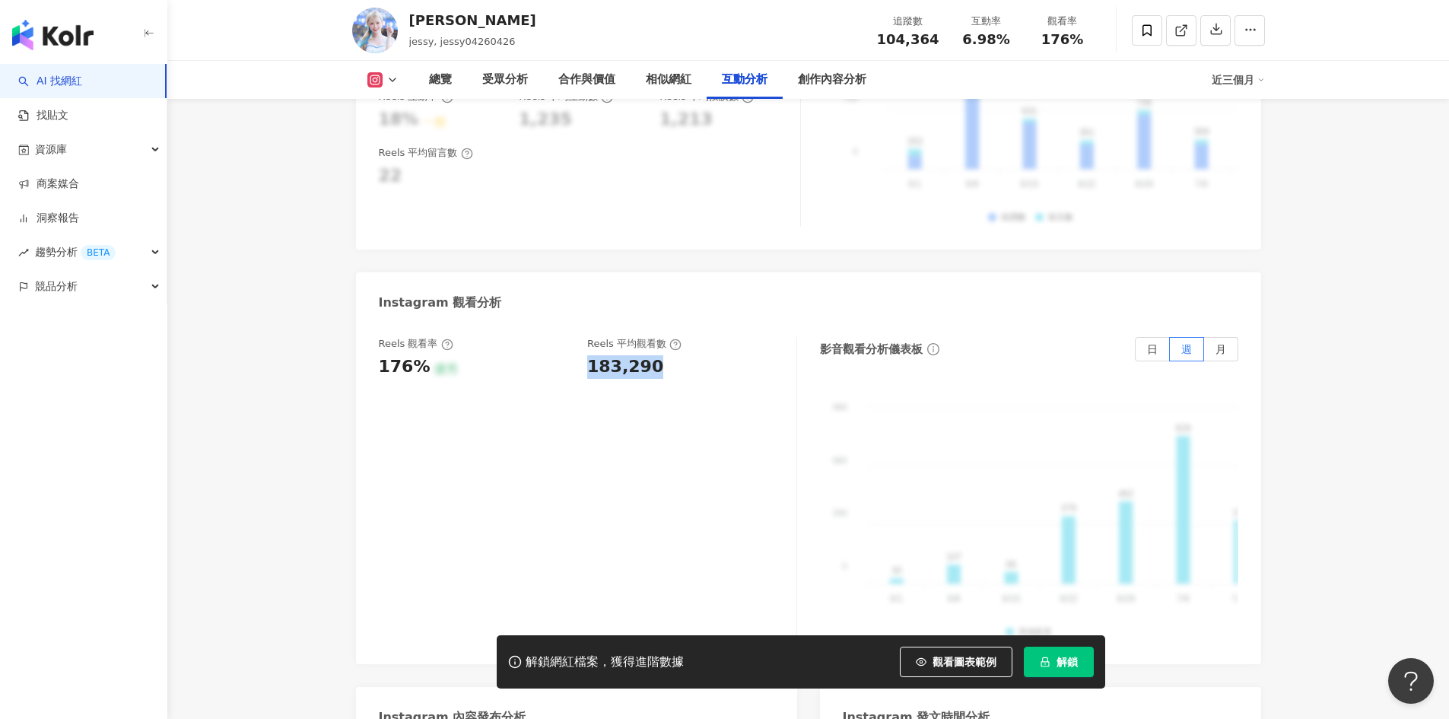
copy div "183,290"
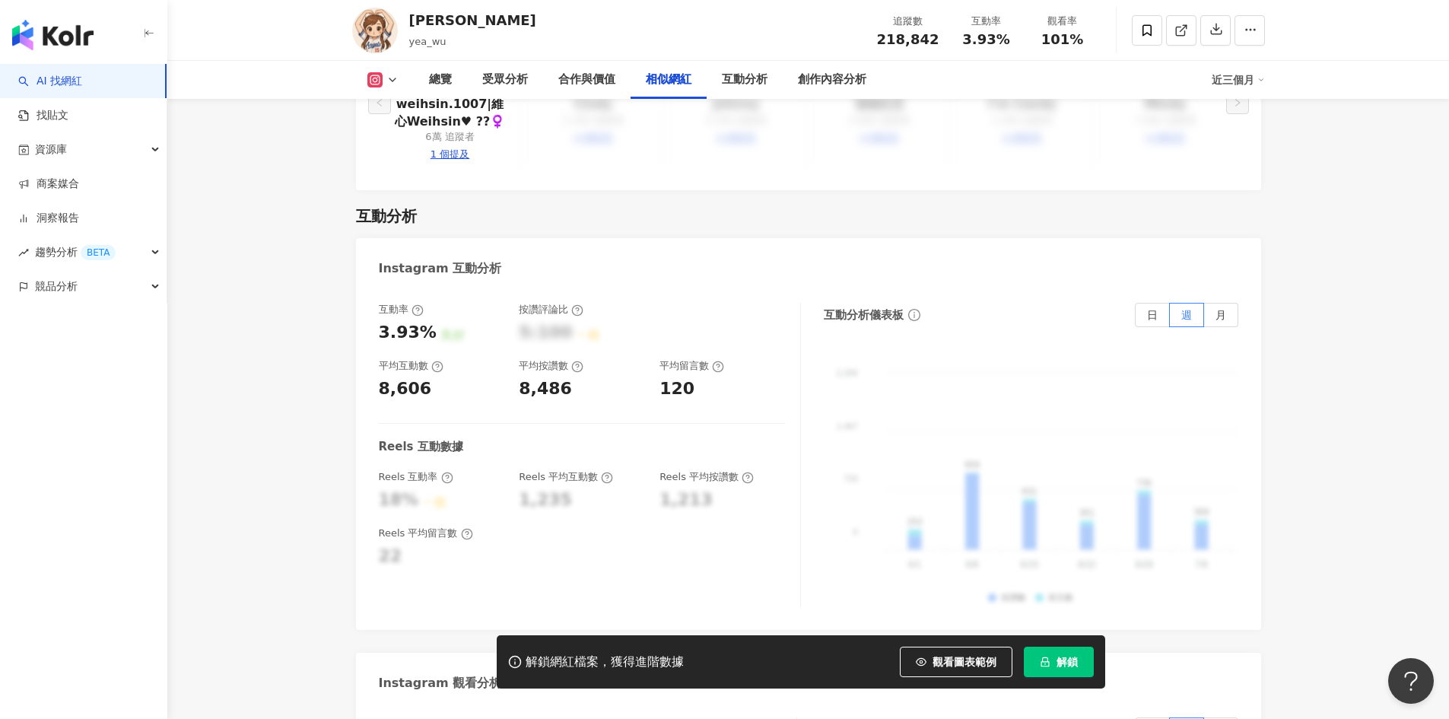
scroll to position [3043, 0]
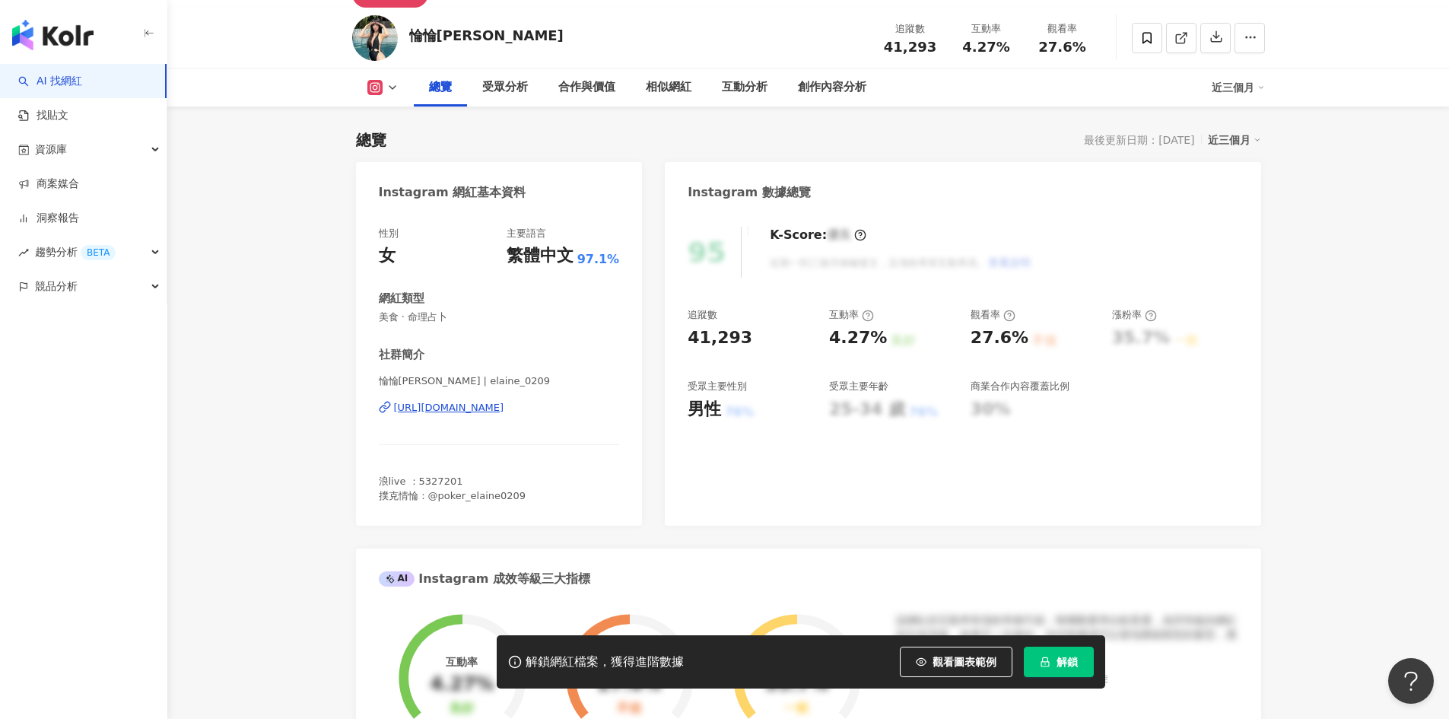
scroll to position [76, 0]
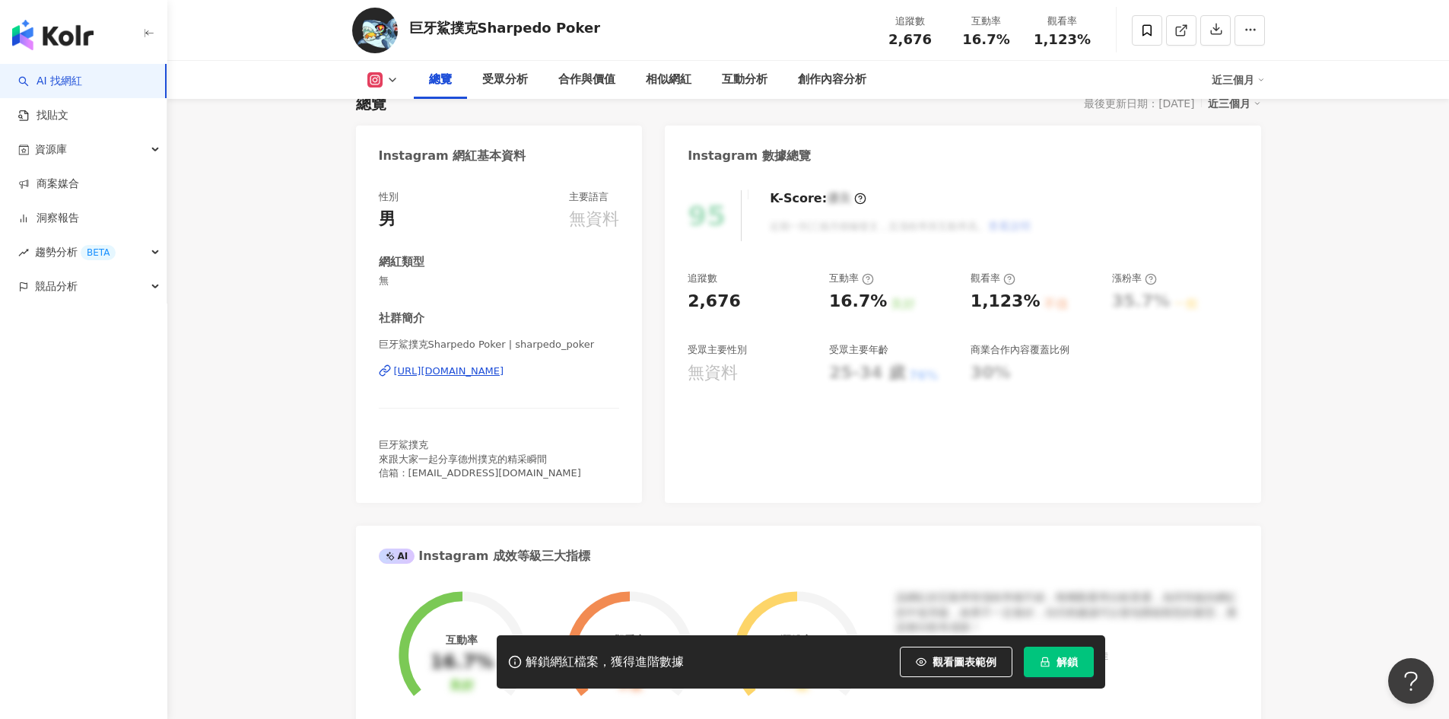
scroll to position [76, 0]
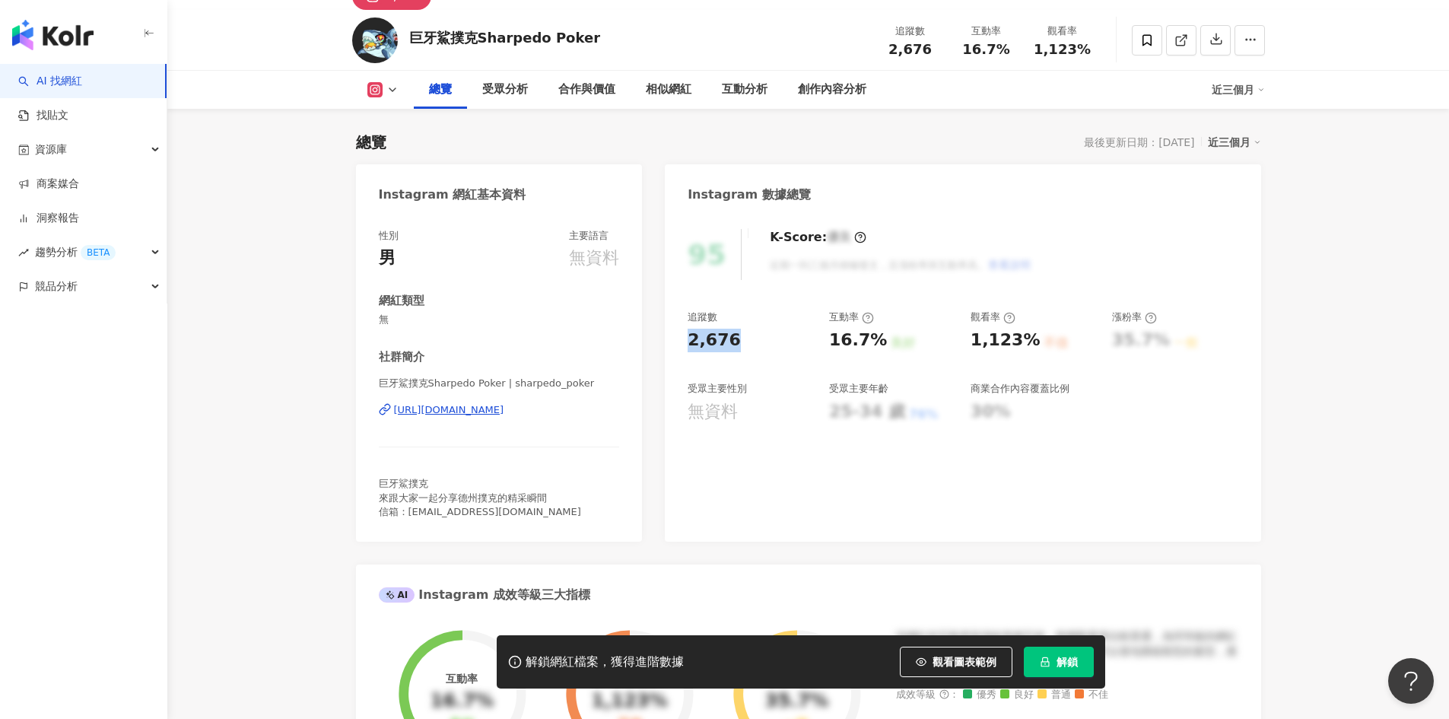
drag, startPoint x: 686, startPoint y: 346, endPoint x: 732, endPoint y: 344, distance: 45.7
click at [732, 344] on div "95 K-Score : 優良 近期一到三個月積極發文，且漲粉率與互動率高。 查看說明 追蹤數 2,676 互動率 16.7% 良好 觀看率 1,123% 不…" at bounding box center [963, 378] width 596 height 328
drag, startPoint x: 825, startPoint y: 344, endPoint x: 879, endPoint y: 348, distance: 53.4
click at [879, 348] on div "追蹤數 2,676 互動率 16.7% 良好 觀看率 1,123% 不佳 漲粉率 35.7% 一般 受眾主要性別 無資料 受眾主要年齡 25-34 歲 76%…" at bounding box center [963, 366] width 550 height 113
copy div "16.7%"
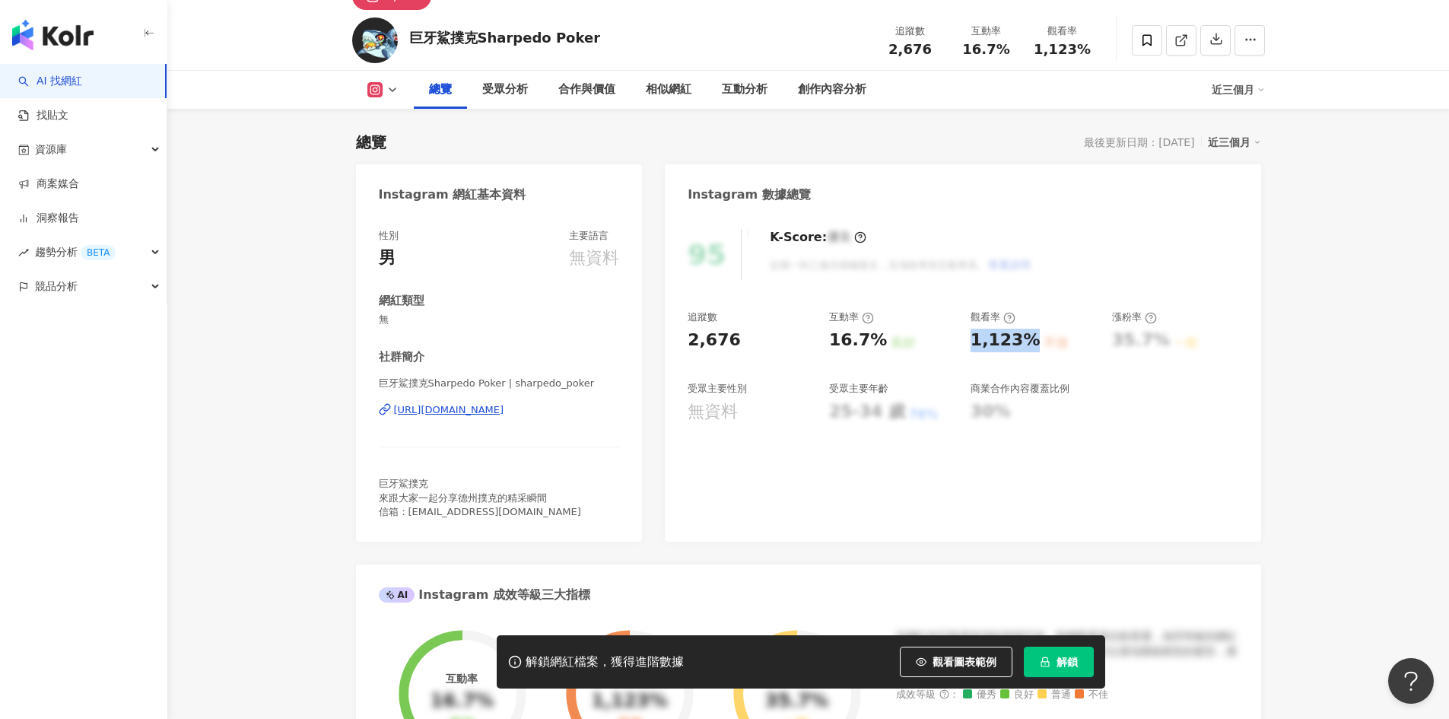
drag, startPoint x: 967, startPoint y: 349, endPoint x: 1033, endPoint y: 348, distance: 66.2
click at [1033, 348] on div "追蹤數 2,676 互動率 16.7% 良好 觀看率 1,123% 不佳 漲粉率 35.7% 一般 受眾主要性別 無資料 受眾主要年齡 25-34 歲 76%…" at bounding box center [963, 366] width 550 height 113
copy div "1,123%"
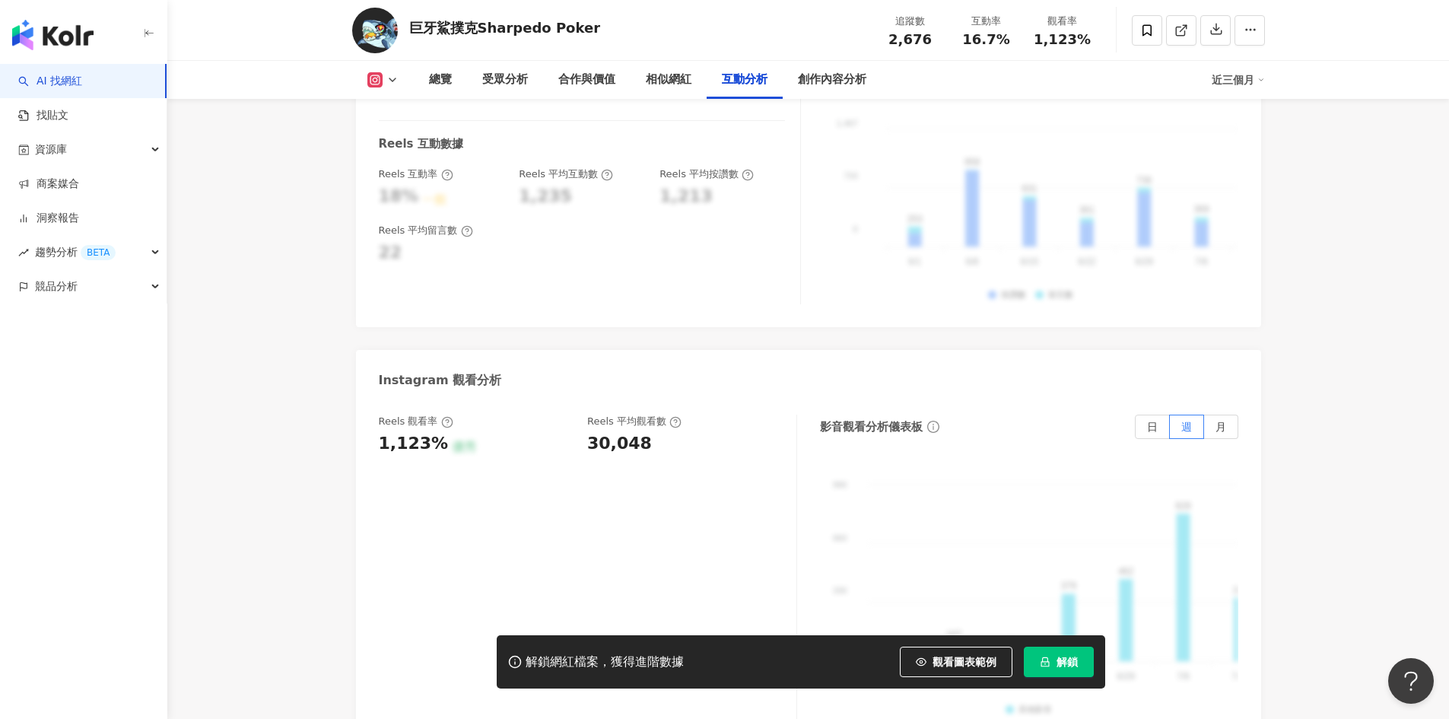
scroll to position [3043, 0]
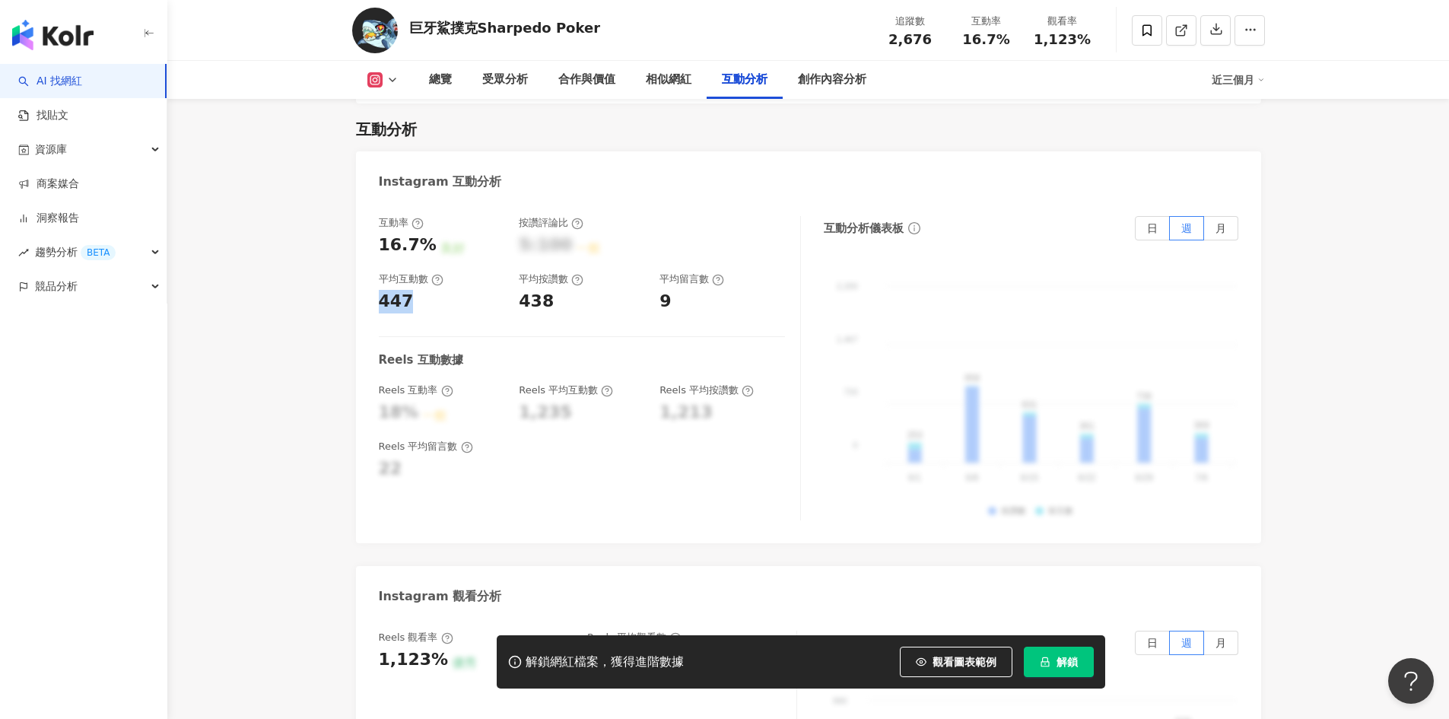
drag, startPoint x: 417, startPoint y: 244, endPoint x: 371, endPoint y: 244, distance: 45.6
click at [371, 244] on div "互動率 16.7% 良好 按讚評論比 5:100 一般 平均互動數 447 平均按讚數 438 平均留言數 9 Reels 互動數據 Reels 互動率 18…" at bounding box center [808, 372] width 905 height 342
copy div "447"
drag, startPoint x: 549, startPoint y: 247, endPoint x: 513, endPoint y: 243, distance: 36.0
click at [513, 243] on div "互動率 16.7% 良好 按讚評論比 5:100 一般 平均互動數 447 平均按讚數 438 平均留言數 9" at bounding box center [582, 264] width 406 height 97
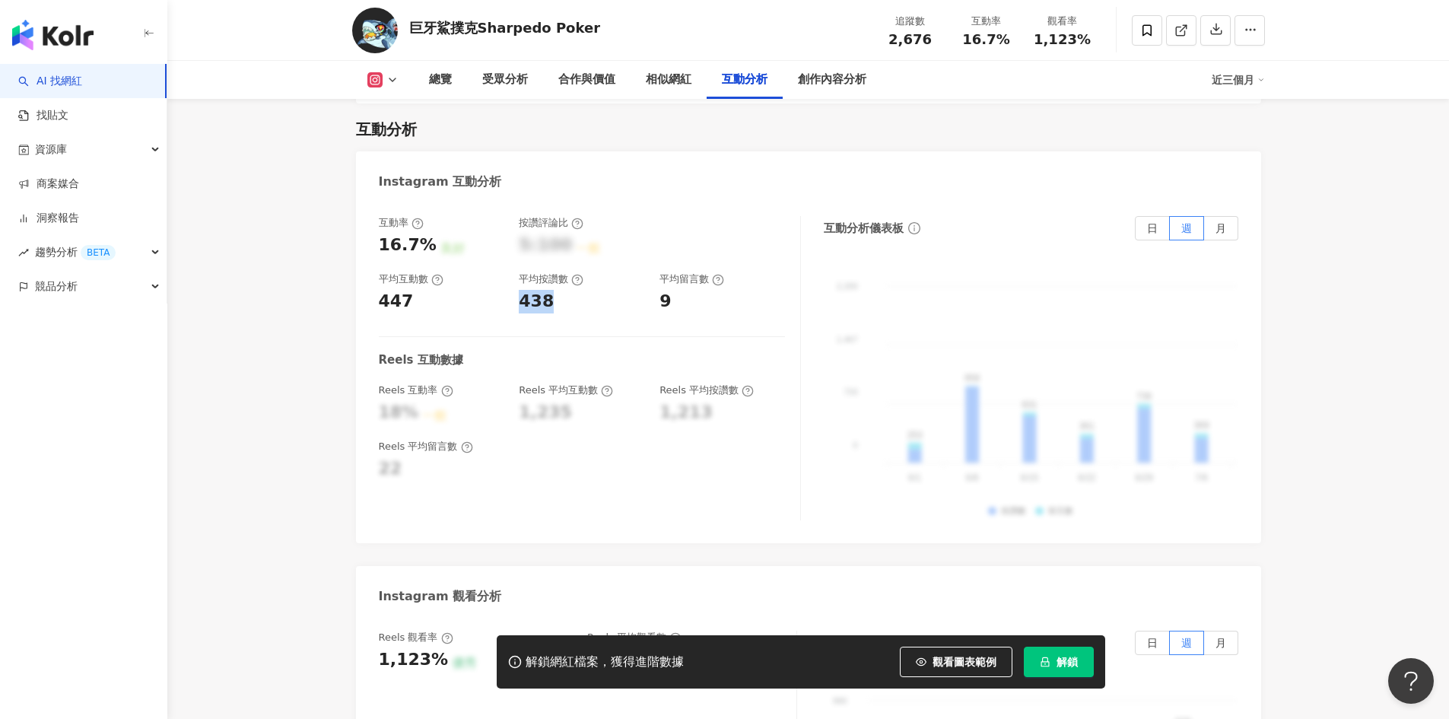
copy div "438"
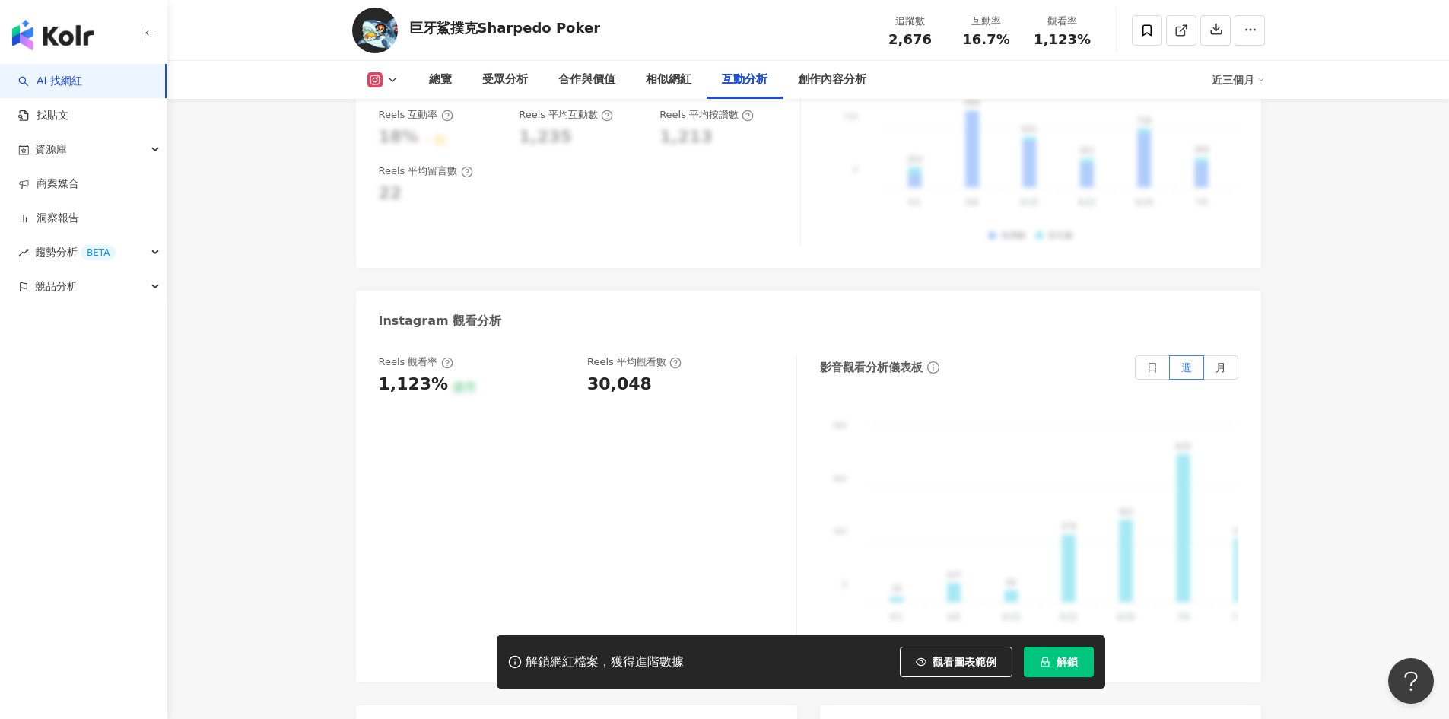
scroll to position [3347, 0]
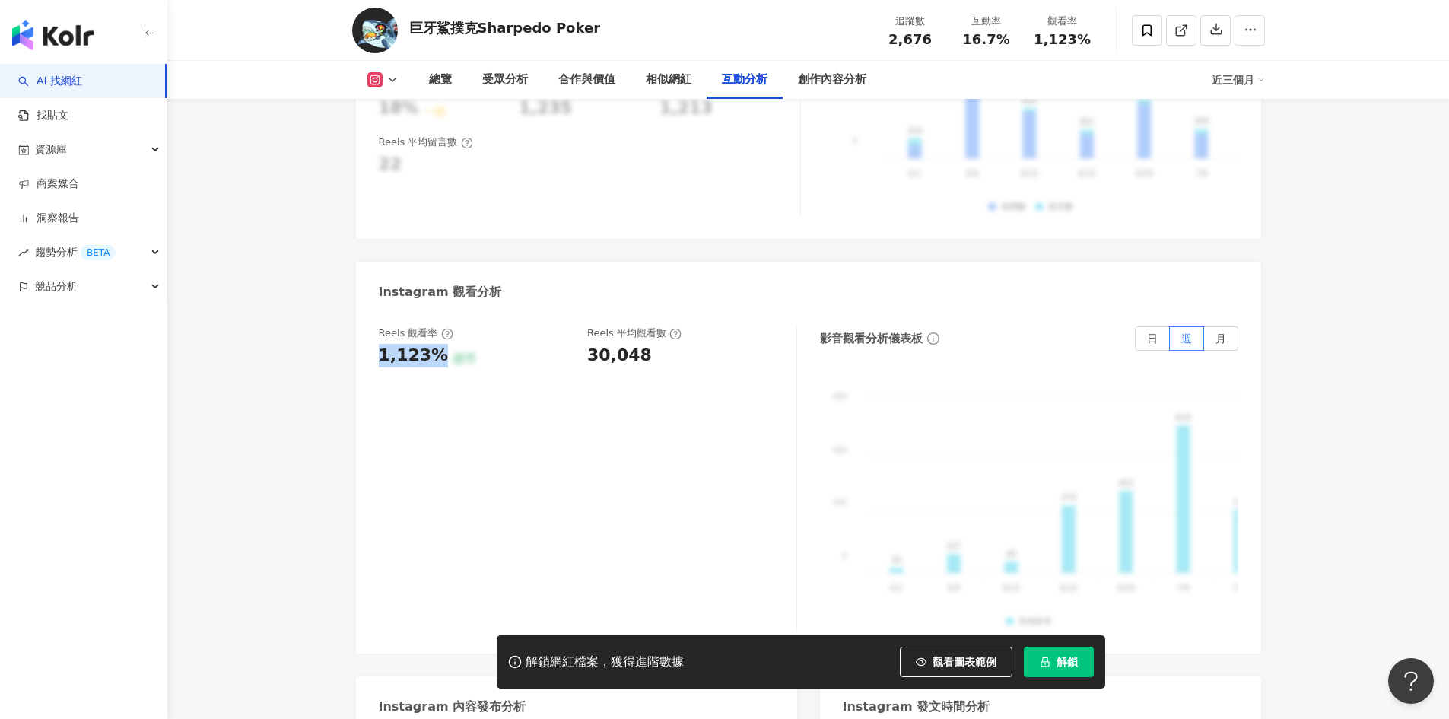
drag, startPoint x: 436, startPoint y: 302, endPoint x: 110, endPoint y: 11, distance: 436.9
click at [379, 344] on div "1,123%" at bounding box center [414, 356] width 70 height 24
copy div "1,123%"
drag, startPoint x: 636, startPoint y: 304, endPoint x: 583, endPoint y: 300, distance: 52.6
click at [583, 326] on div "Reels 觀看率 1,123% 優秀 Reels 平均觀看數 30,048" at bounding box center [580, 346] width 402 height 41
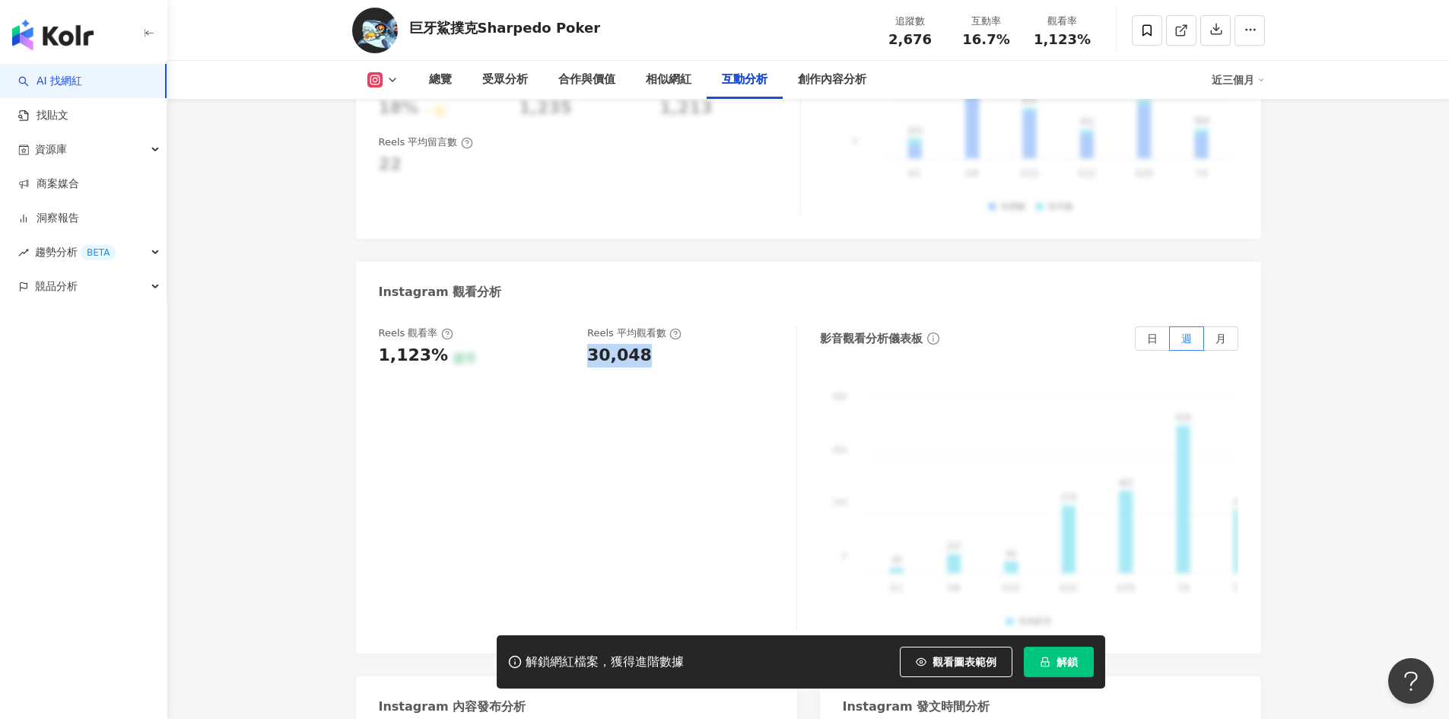
copy div "30,048"
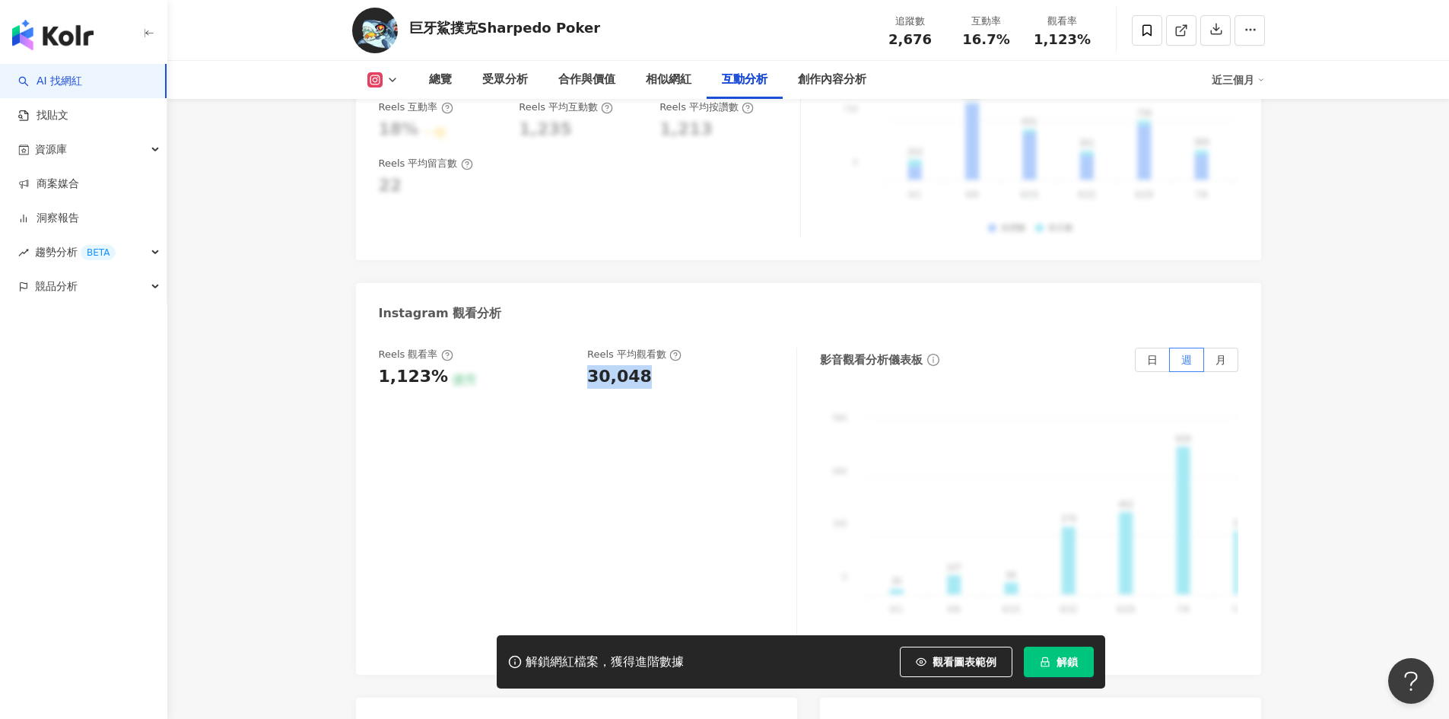
scroll to position [3271, 0]
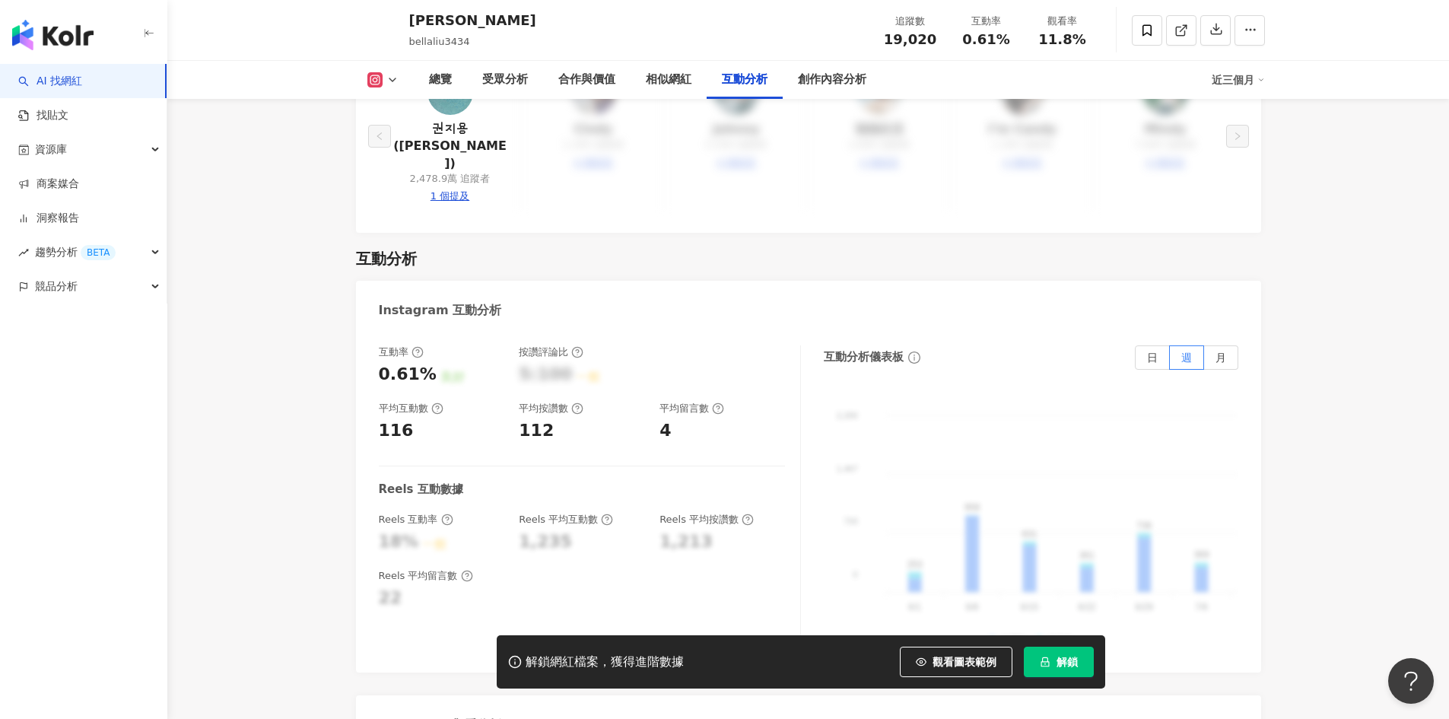
scroll to position [2841, 0]
